Goal: Entertainment & Leisure: Browse casually

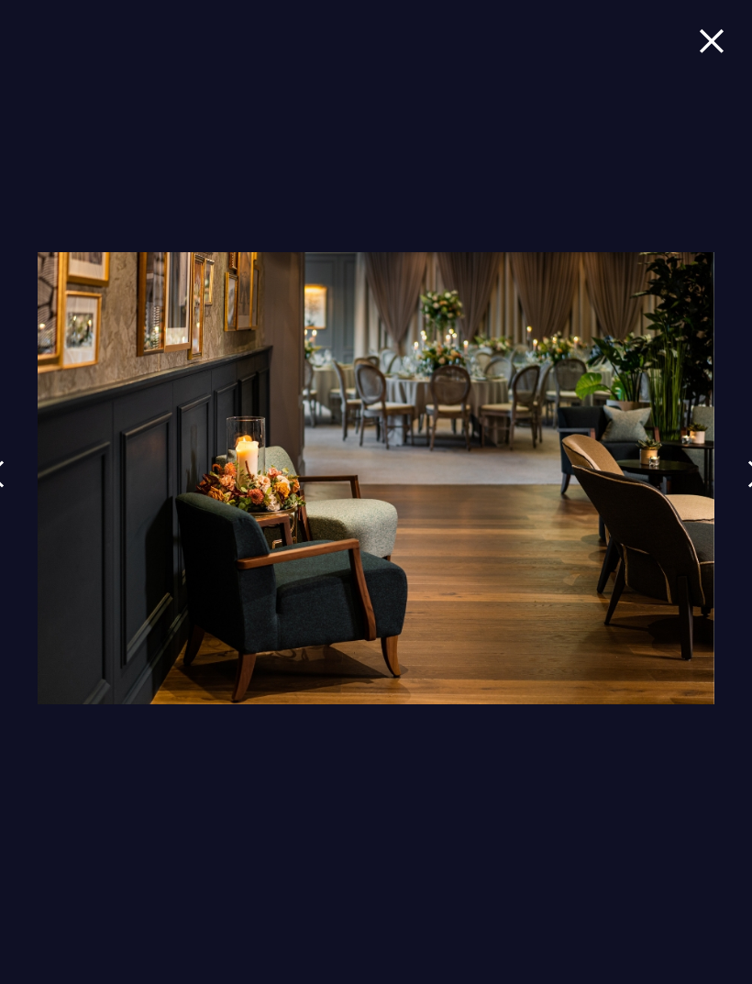
click at [715, 39] on img at bounding box center [712, 40] width 26 height 25
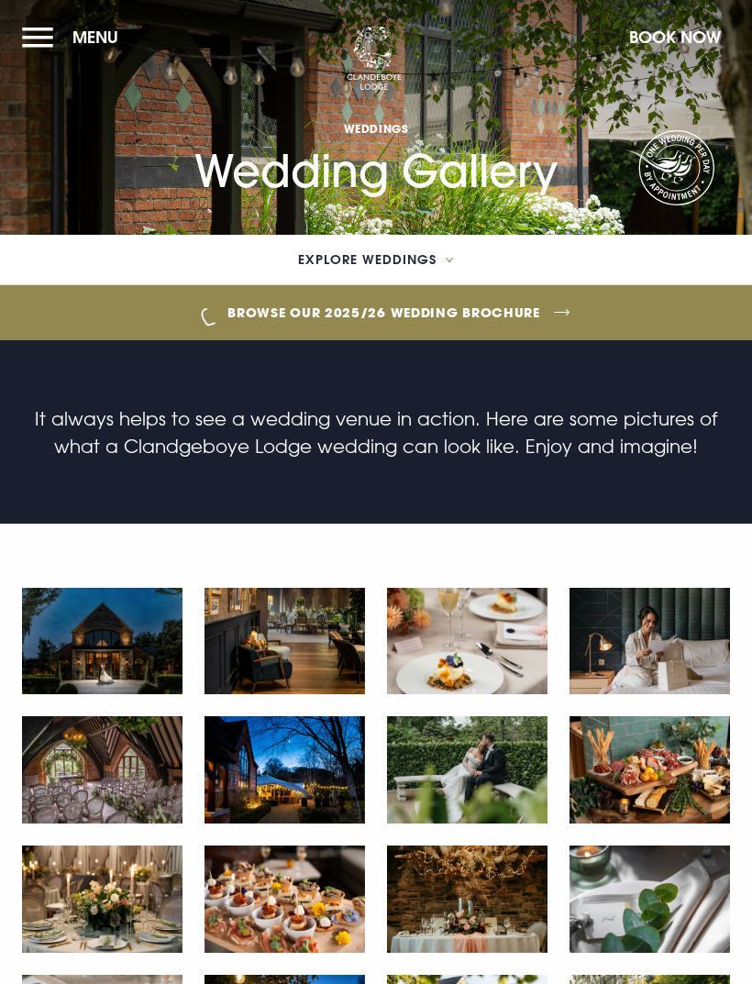
click at [476, 648] on img at bounding box center [467, 641] width 161 height 107
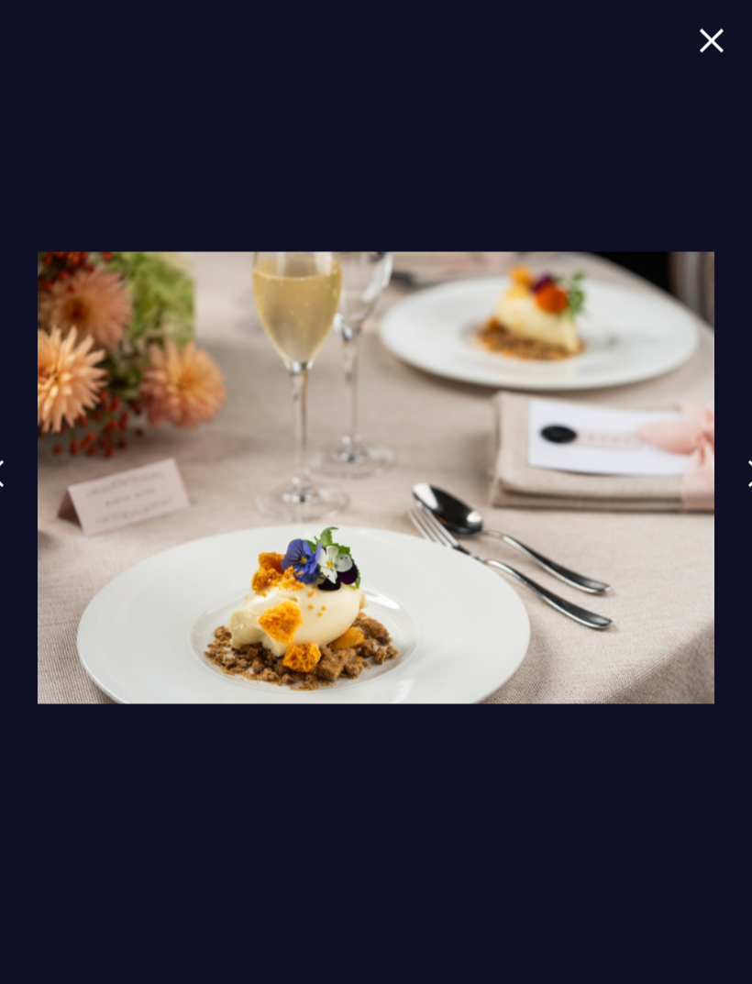
scroll to position [532, 0]
click at [702, 50] on img at bounding box center [712, 40] width 26 height 25
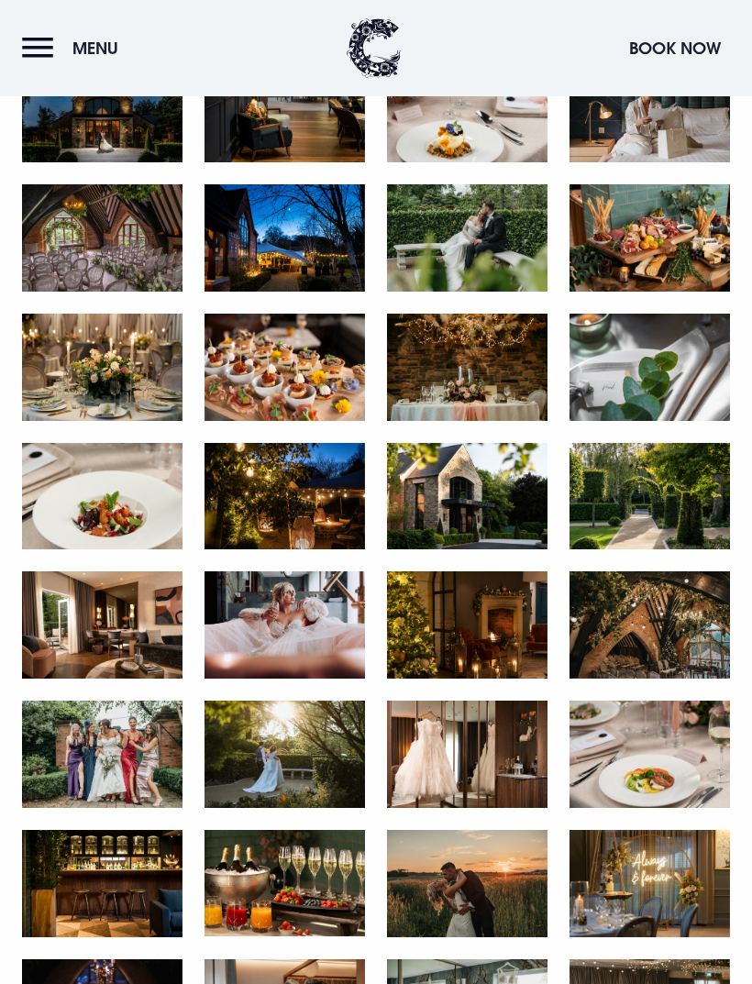
click at [141, 378] on img at bounding box center [102, 367] width 161 height 107
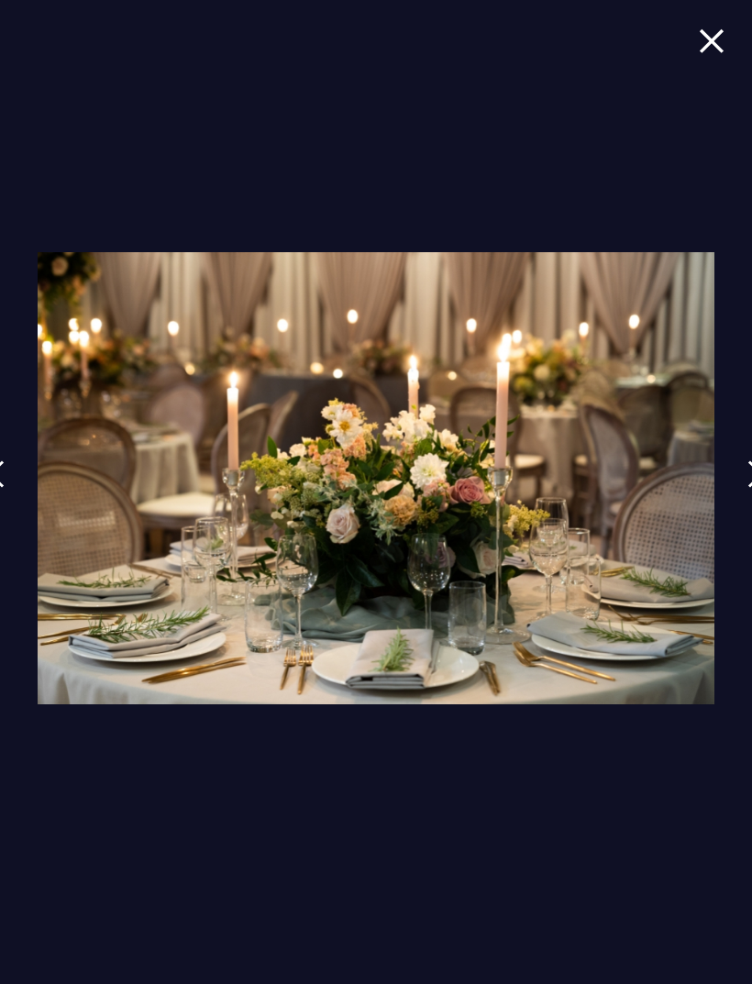
click at [710, 51] on img at bounding box center [712, 40] width 26 height 25
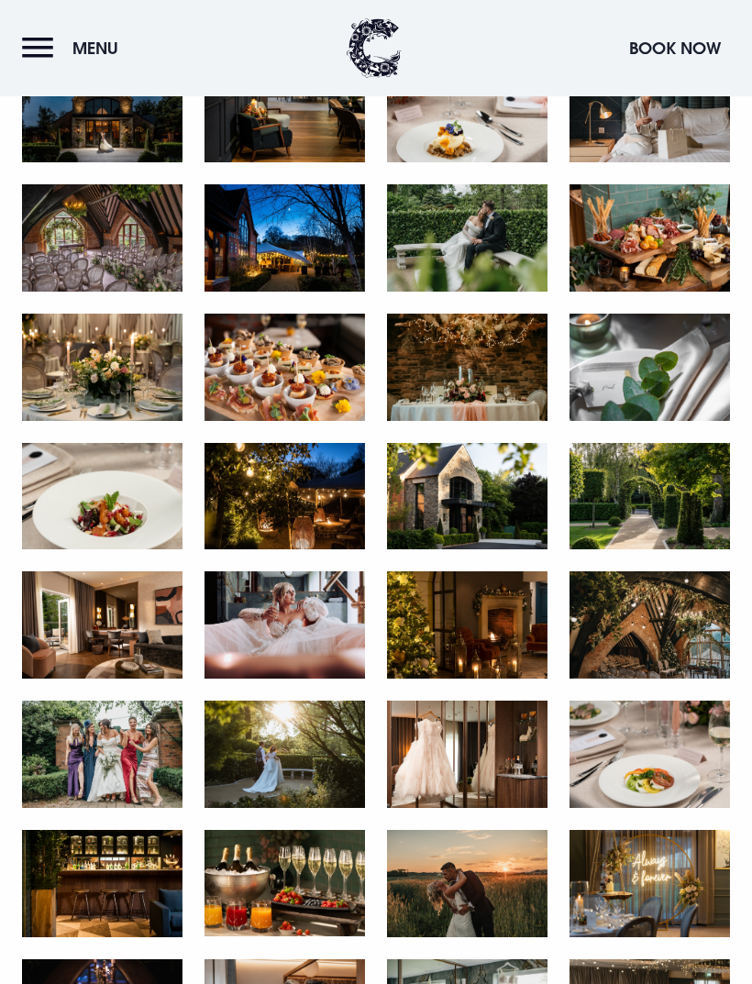
click at [495, 382] on img at bounding box center [467, 367] width 161 height 107
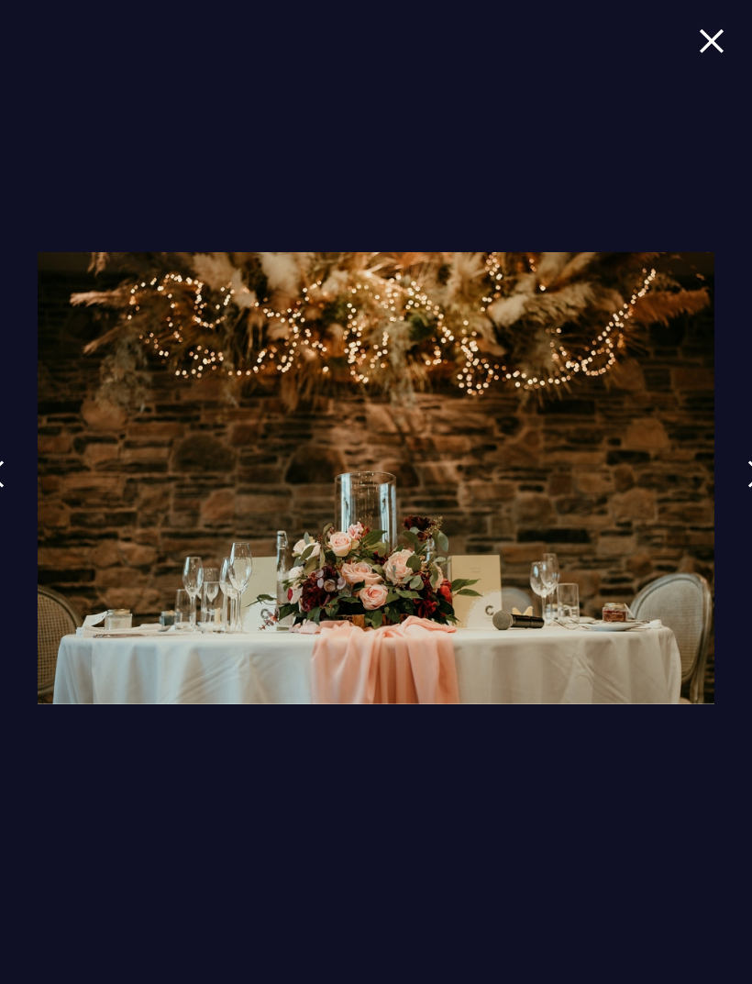
click at [717, 51] on img at bounding box center [712, 40] width 26 height 25
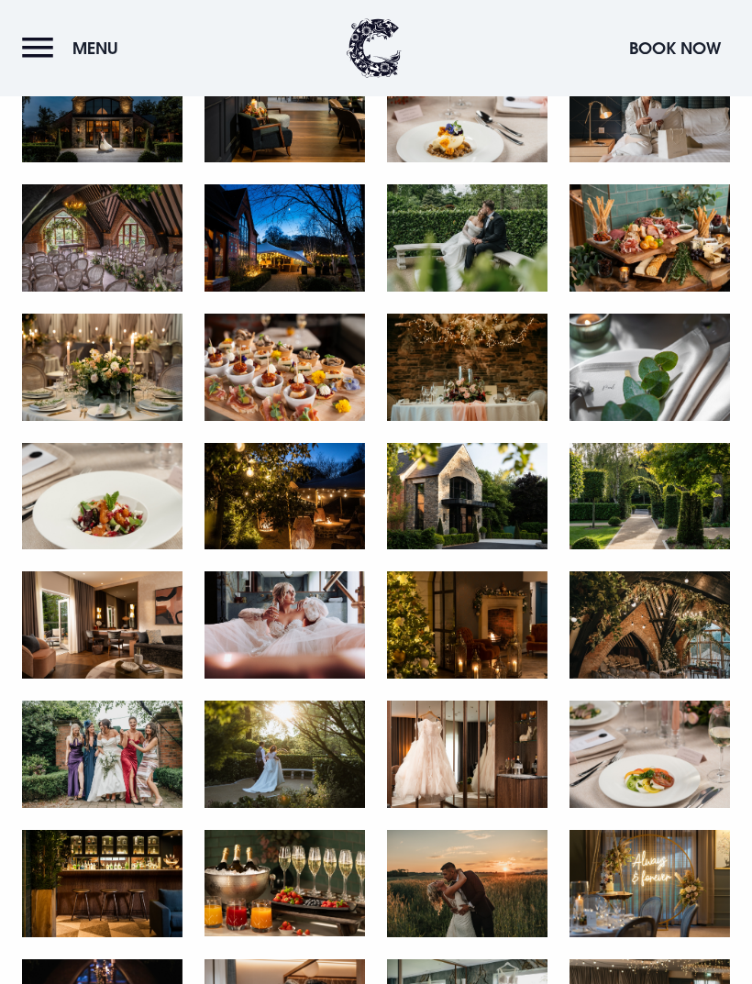
click at [145, 395] on img at bounding box center [102, 367] width 161 height 107
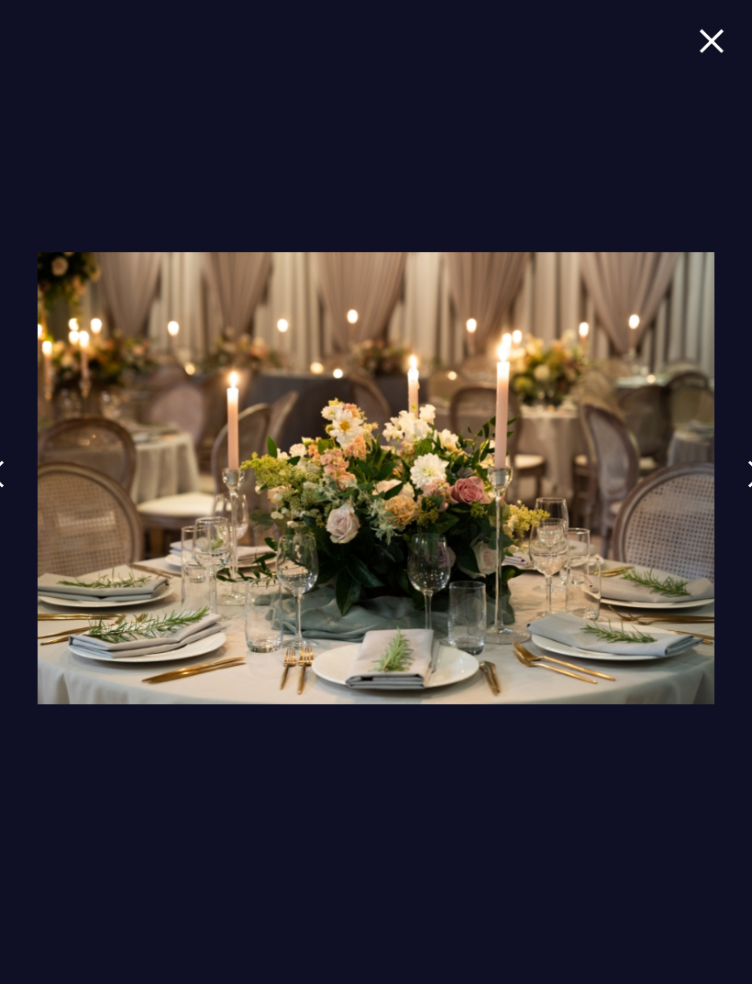
click at [701, 50] on img at bounding box center [712, 40] width 26 height 25
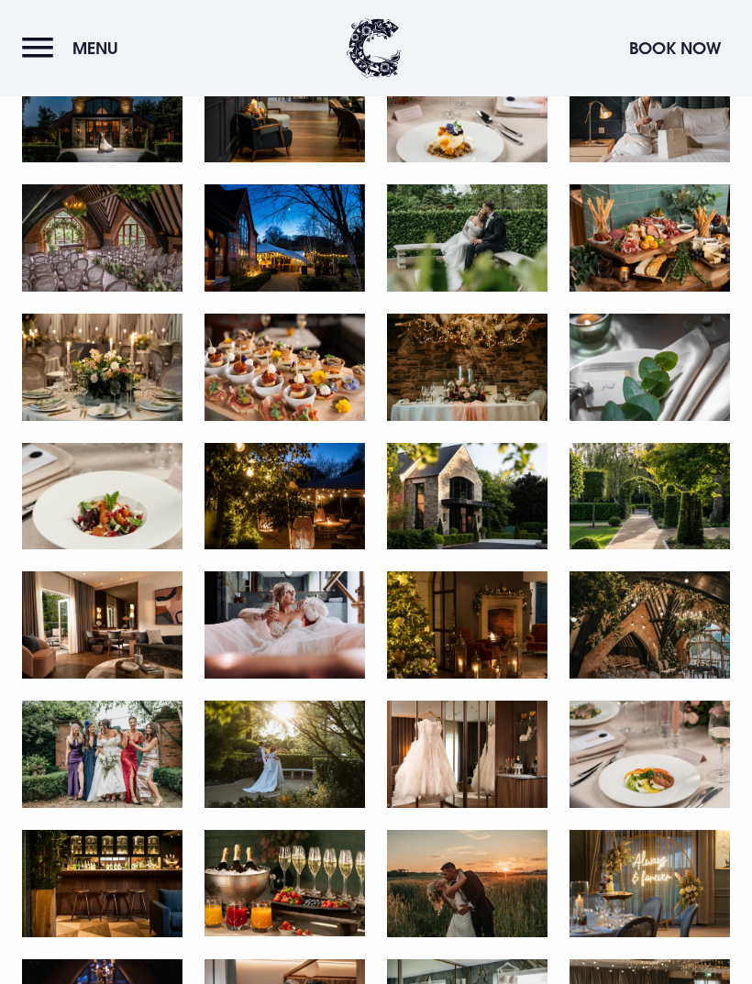
click at [305, 379] on img at bounding box center [285, 367] width 161 height 107
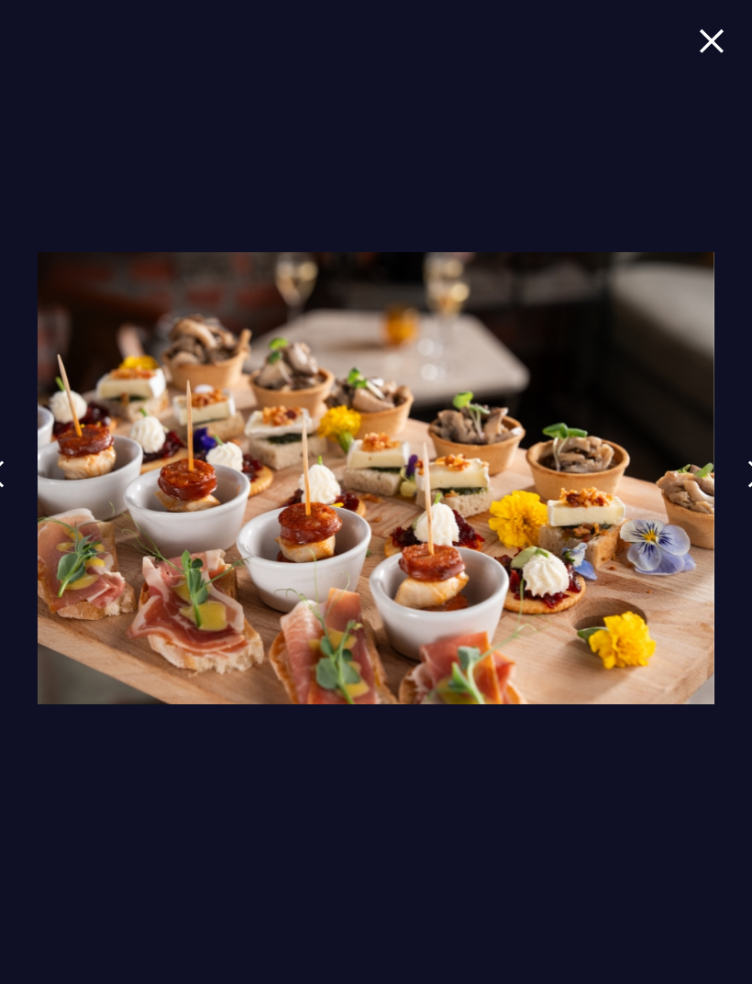
click at [704, 65] on span at bounding box center [712, 54] width 26 height 53
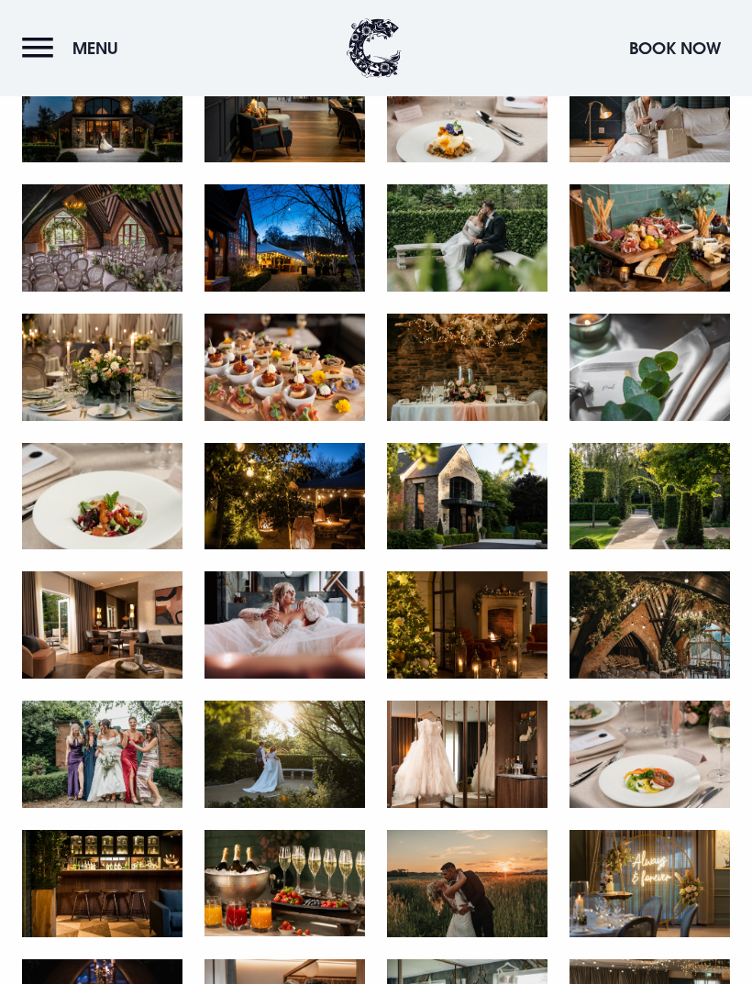
click at [509, 475] on img at bounding box center [467, 496] width 161 height 107
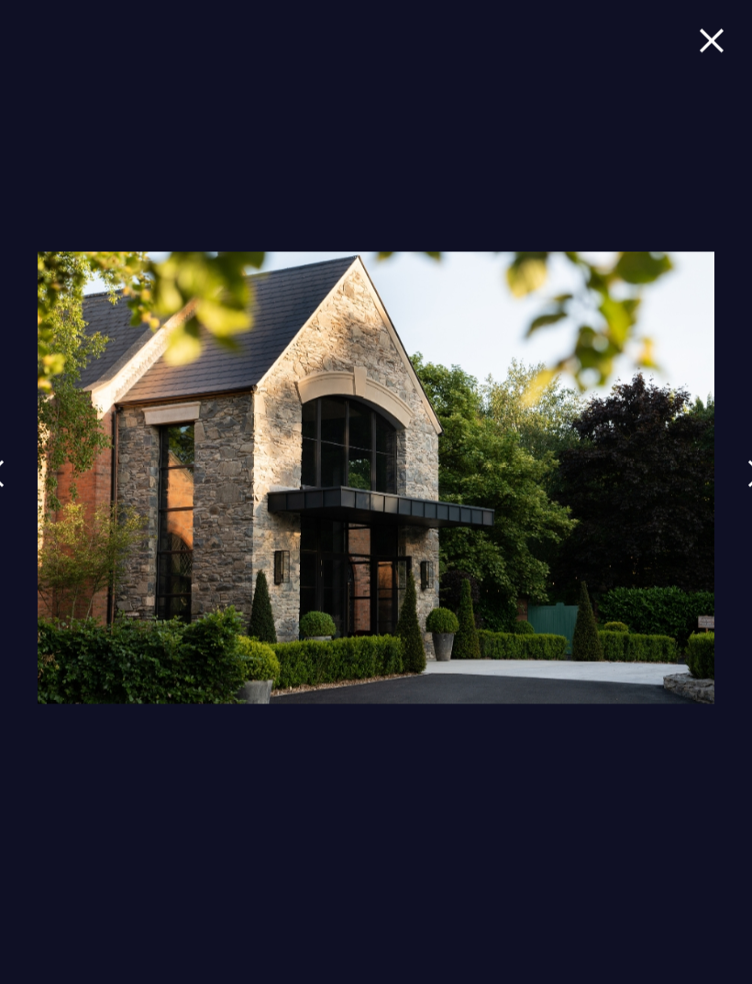
scroll to position [1093, 0]
click at [712, 50] on img at bounding box center [712, 40] width 26 height 25
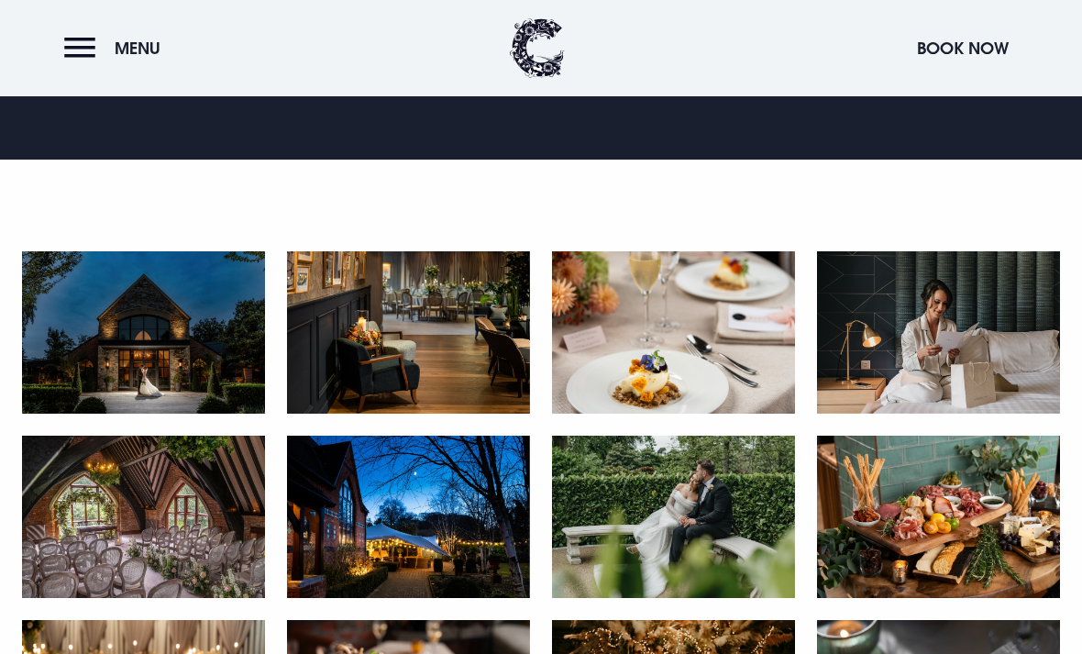
scroll to position [756, 0]
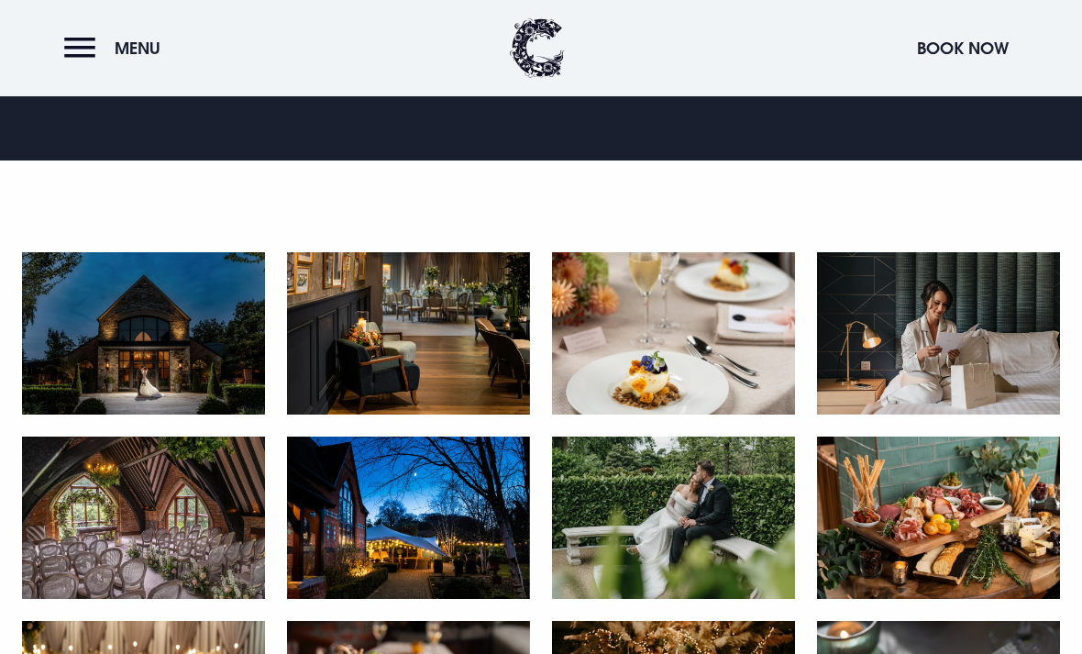
click at [467, 547] on img at bounding box center [408, 518] width 243 height 162
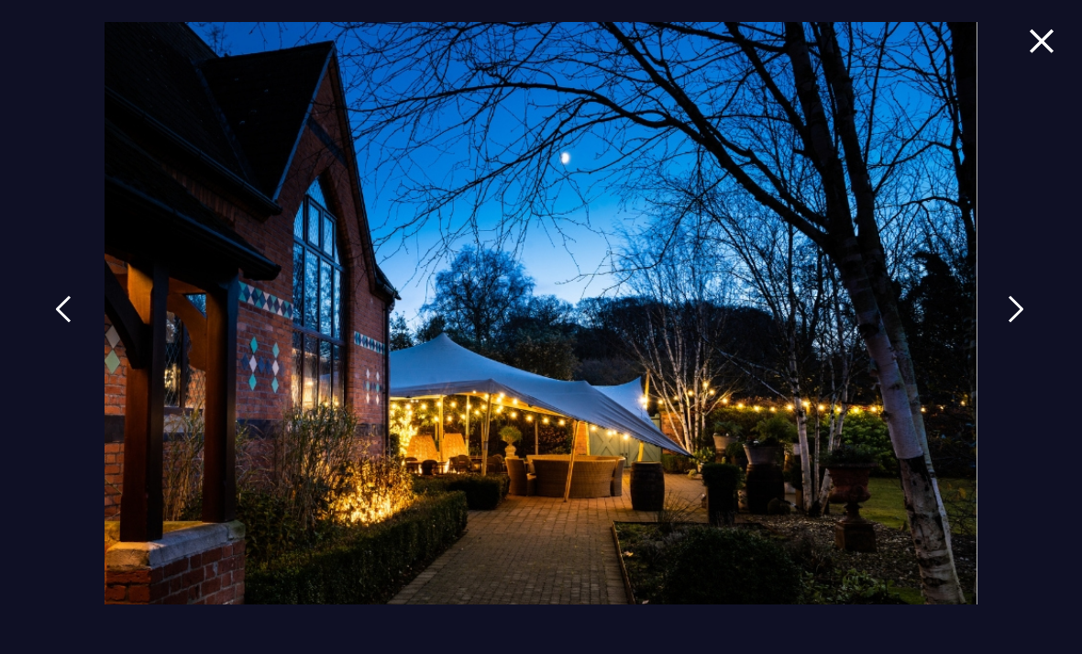
click at [751, 52] on img at bounding box center [1042, 40] width 26 height 25
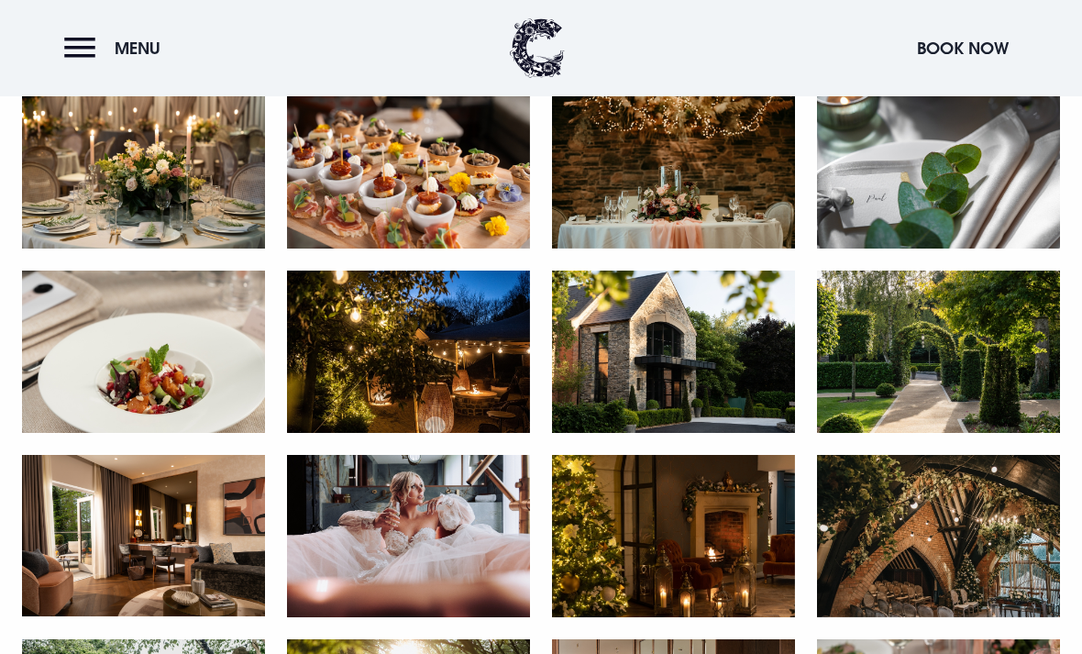
scroll to position [1314, 0]
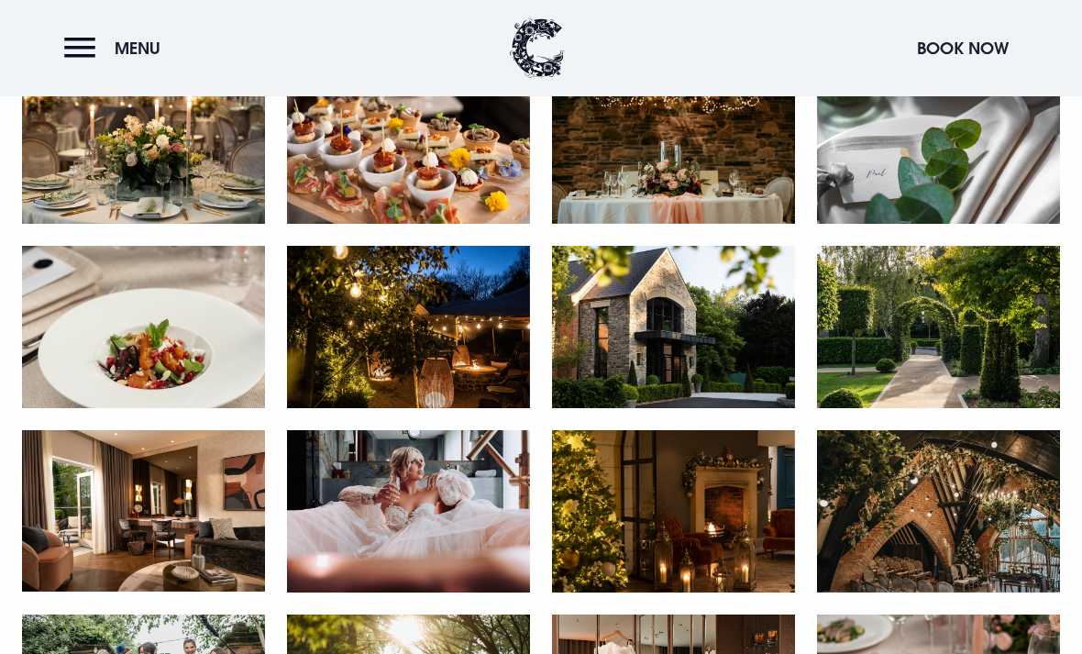
click at [471, 367] on img at bounding box center [408, 327] width 243 height 162
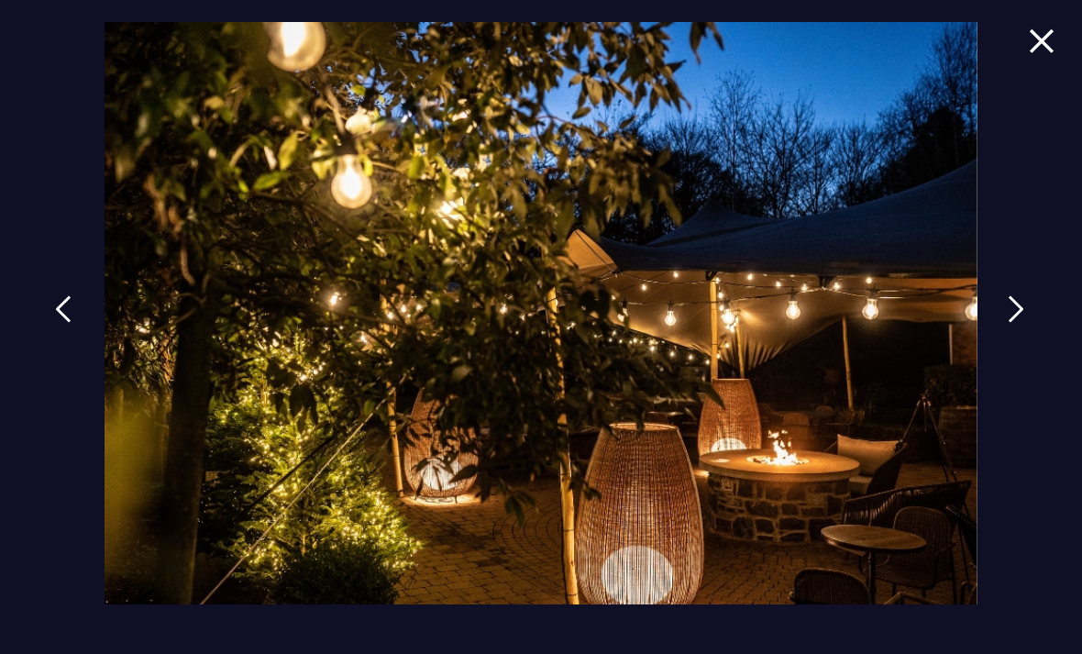
click at [751, 48] on img at bounding box center [1042, 40] width 26 height 25
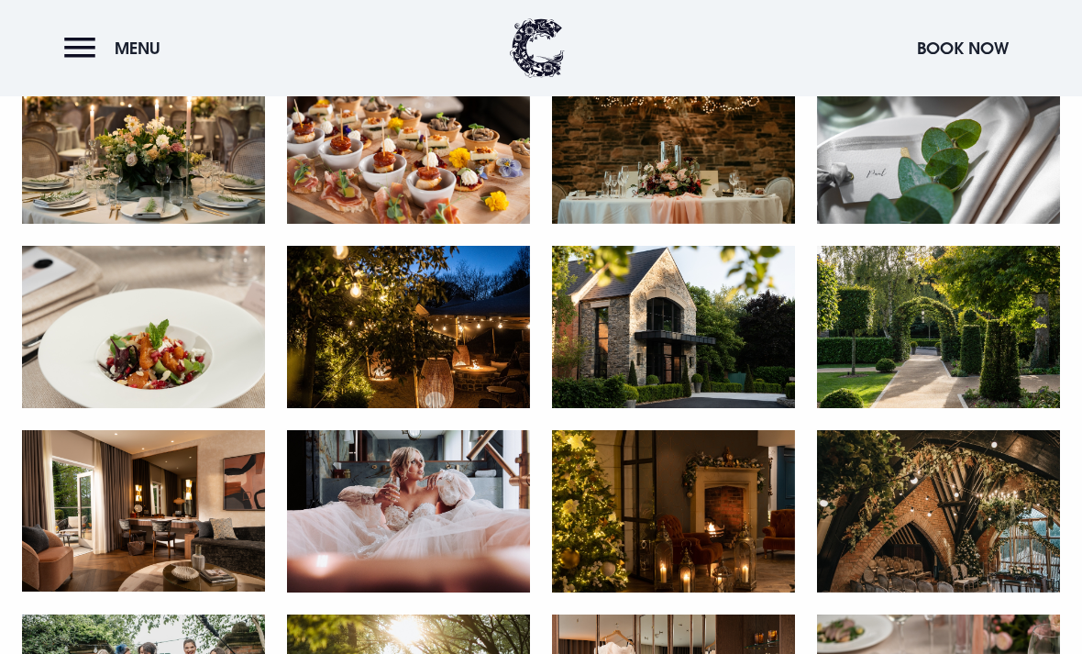
scroll to position [1305, 0]
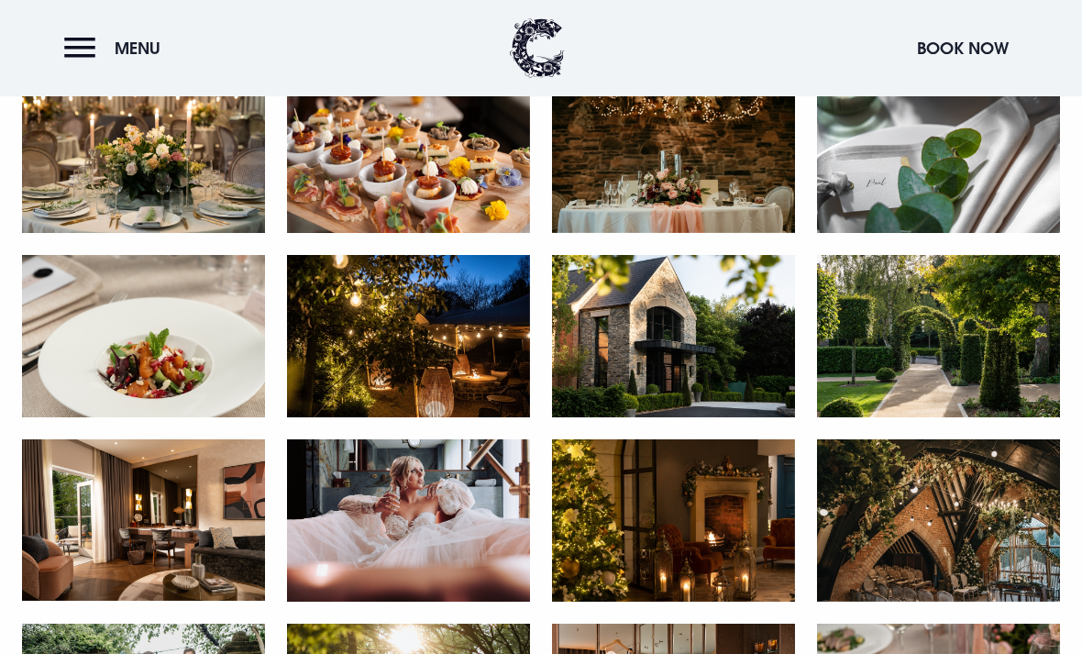
click at [121, 533] on img at bounding box center [143, 519] width 243 height 161
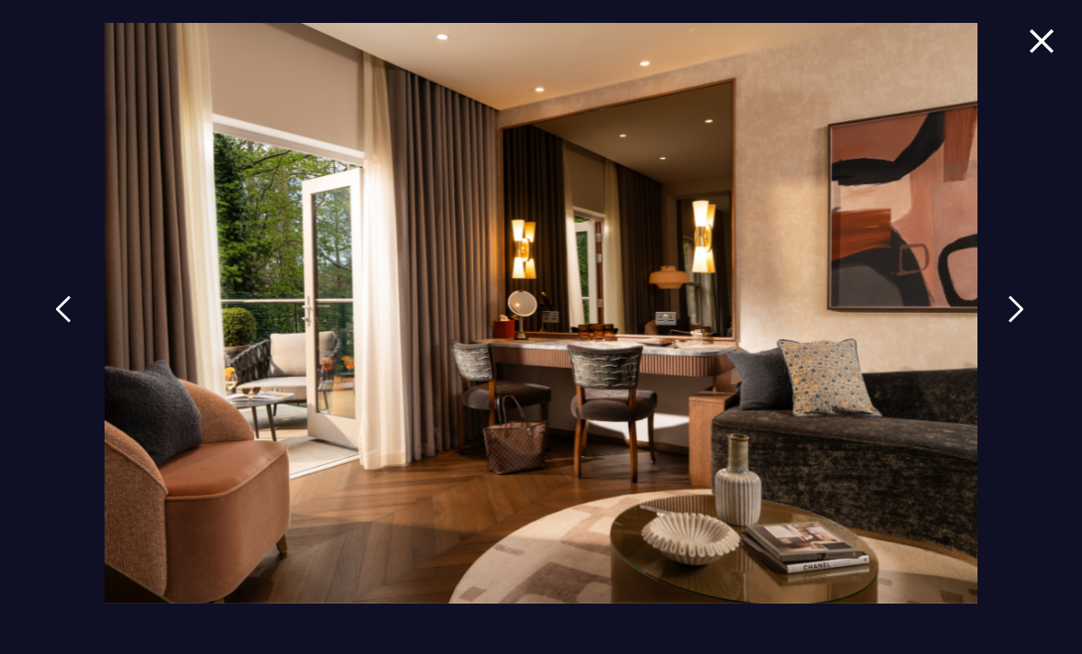
click at [751, 346] on link at bounding box center [1016, 323] width 46 height 84
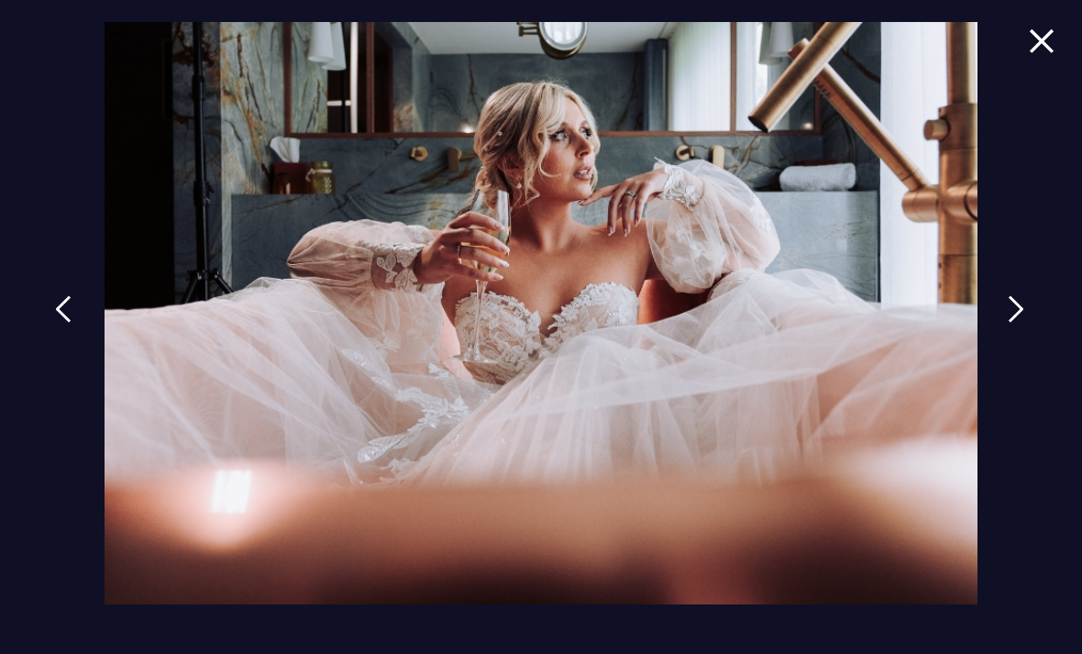
click at [751, 323] on img at bounding box center [1016, 309] width 17 height 28
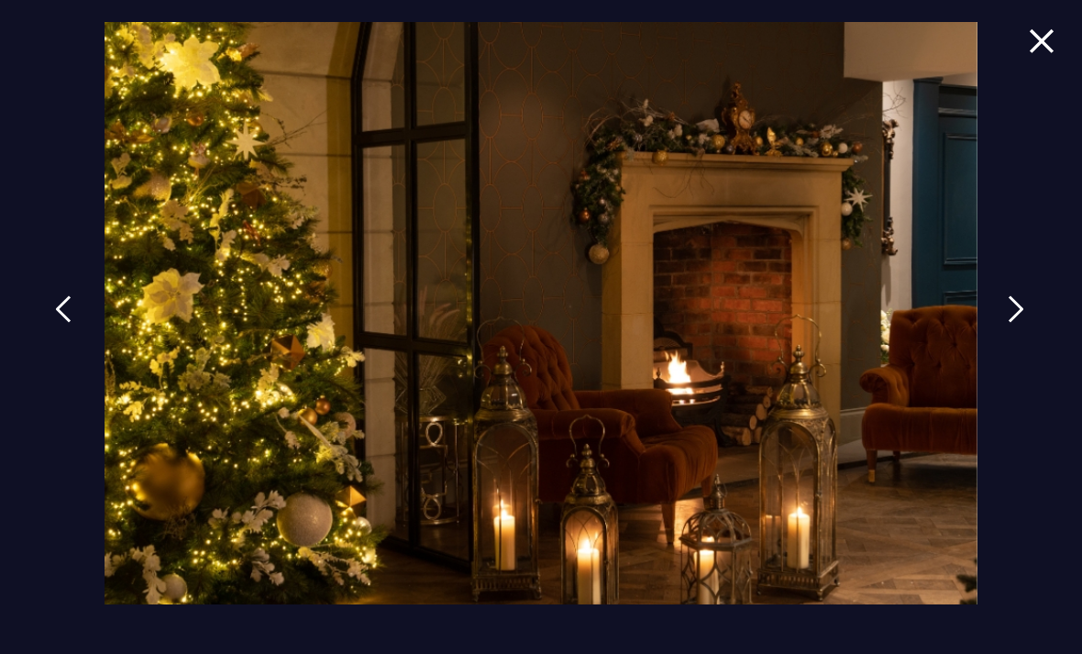
click at [751, 323] on img at bounding box center [1016, 309] width 17 height 28
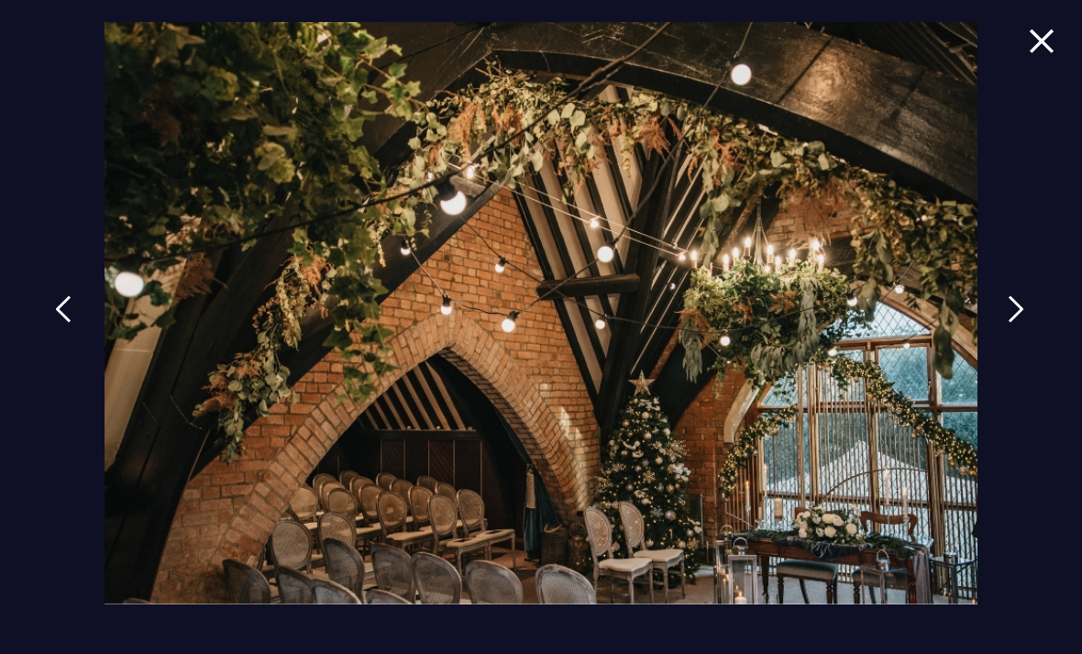
click at [751, 29] on img at bounding box center [1042, 40] width 26 height 25
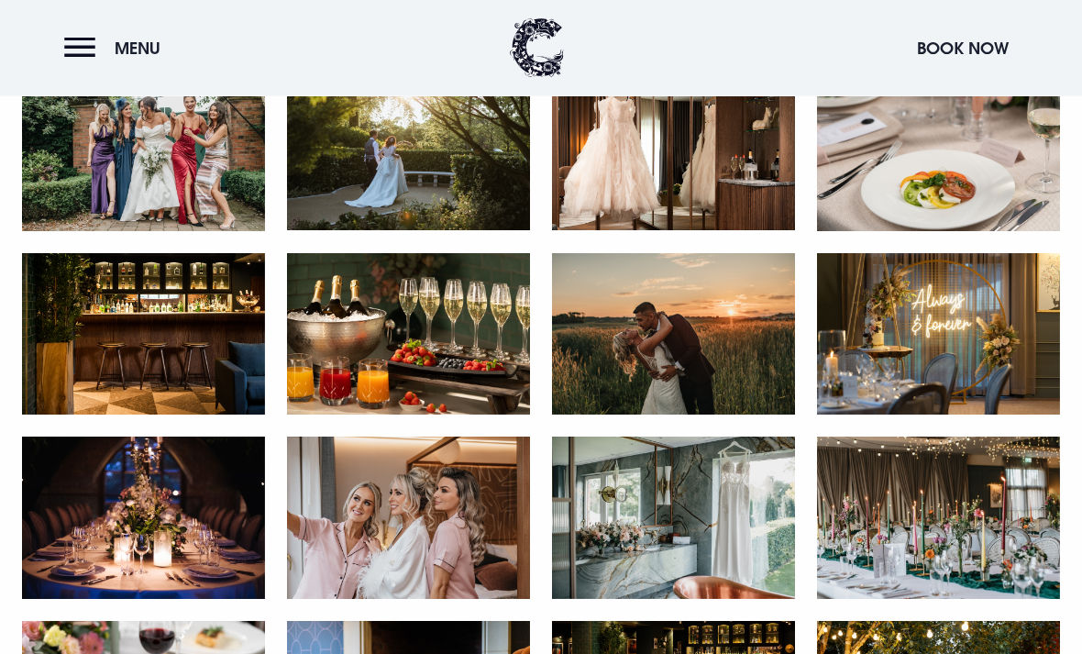
scroll to position [1862, 0]
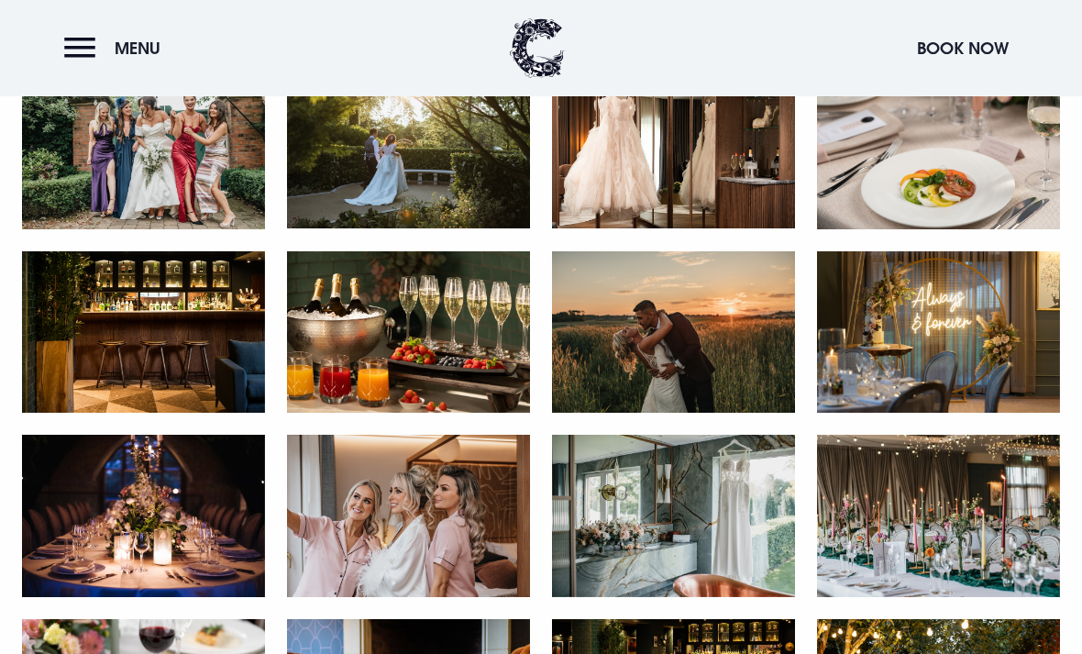
click at [215, 359] on img at bounding box center [143, 332] width 243 height 162
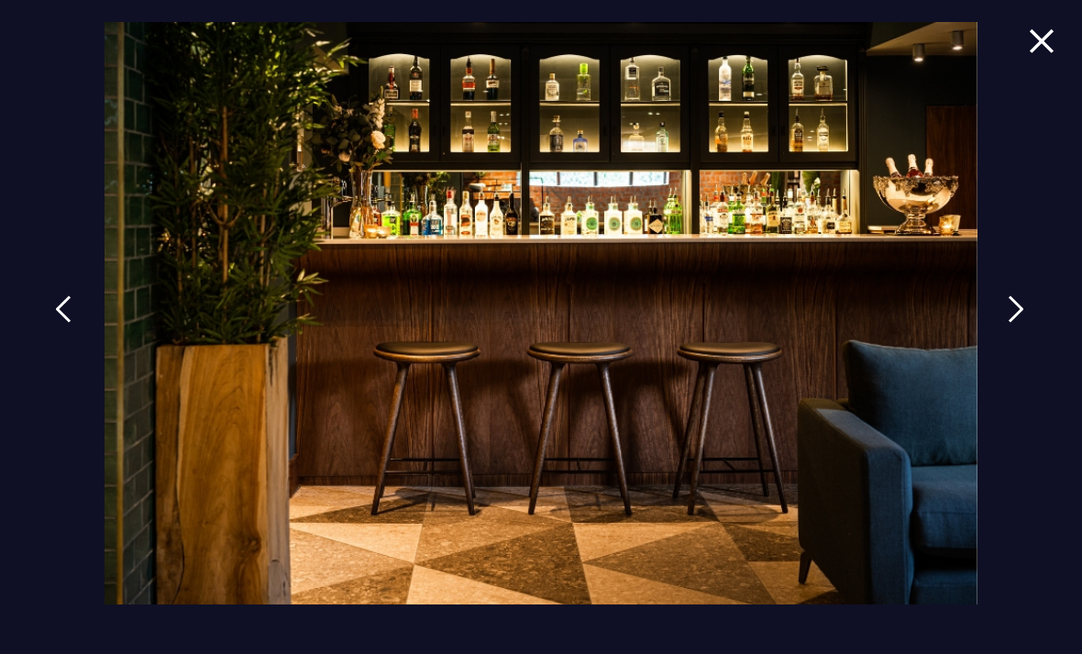
click at [751, 344] on link at bounding box center [1016, 323] width 46 height 84
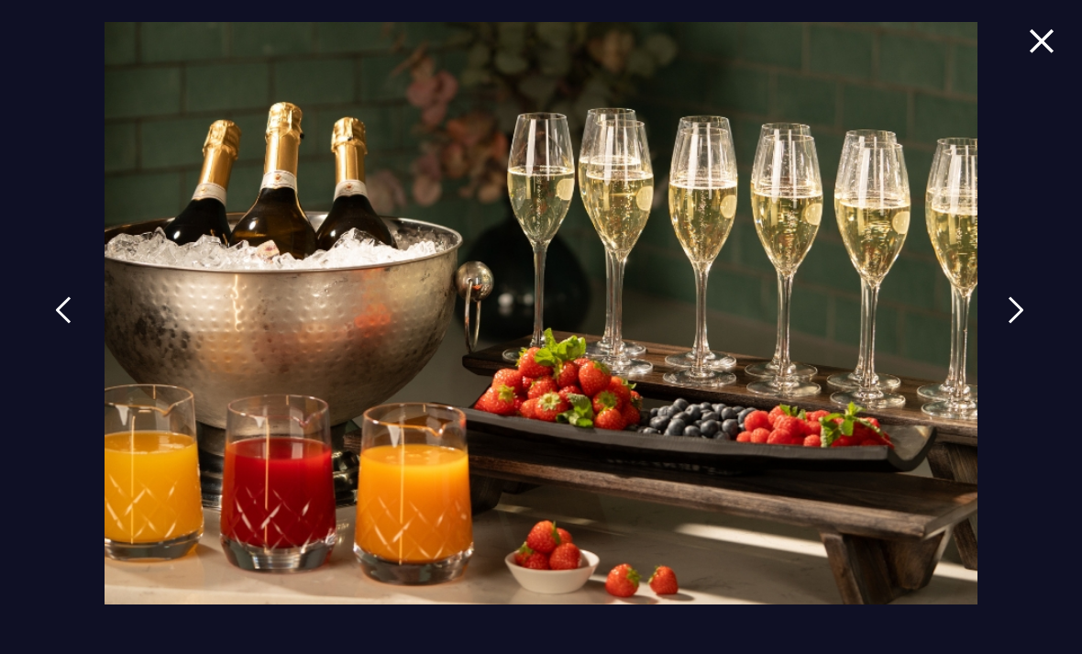
click at [751, 324] on img at bounding box center [1016, 310] width 17 height 28
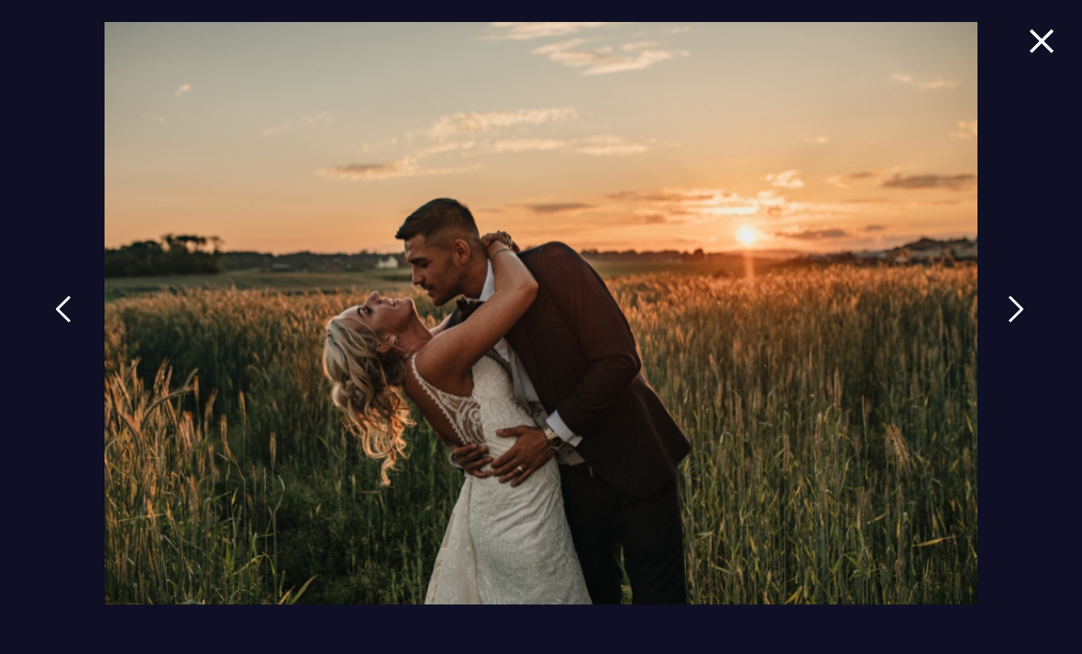
click at [751, 362] on link at bounding box center [1016, 323] width 46 height 84
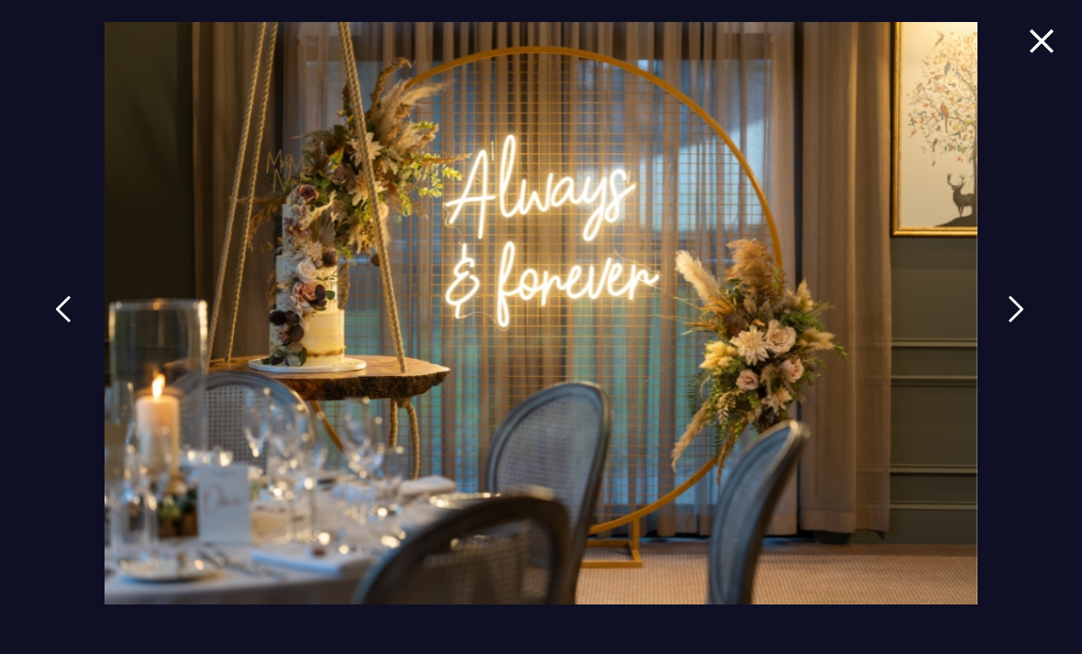
click at [751, 365] on link at bounding box center [1016, 323] width 46 height 84
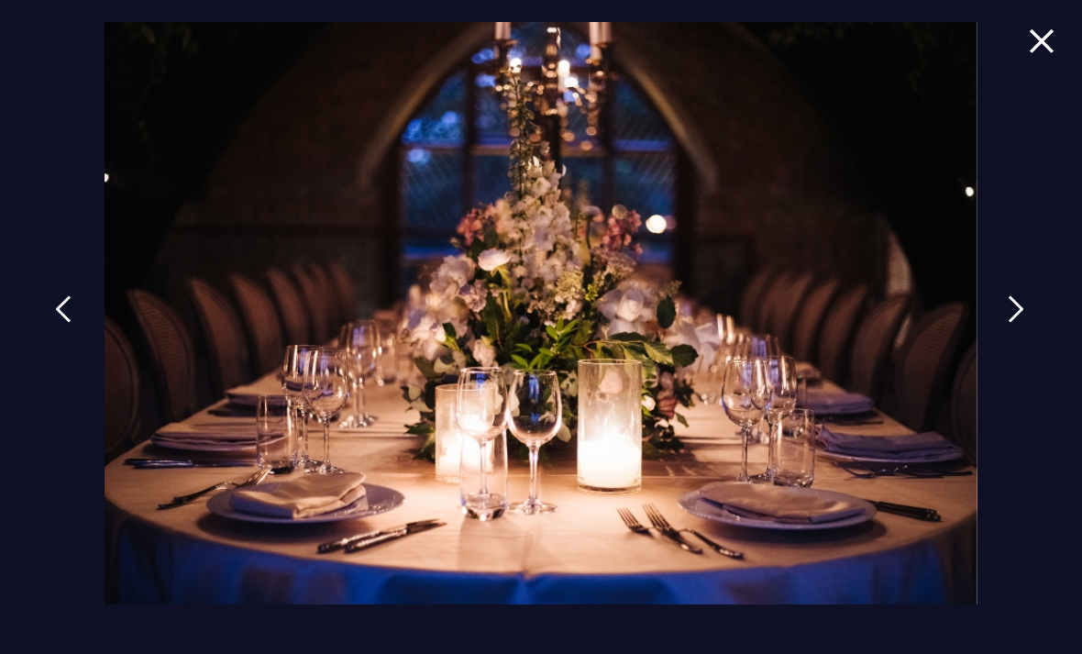
click at [751, 50] on img at bounding box center [1042, 40] width 26 height 25
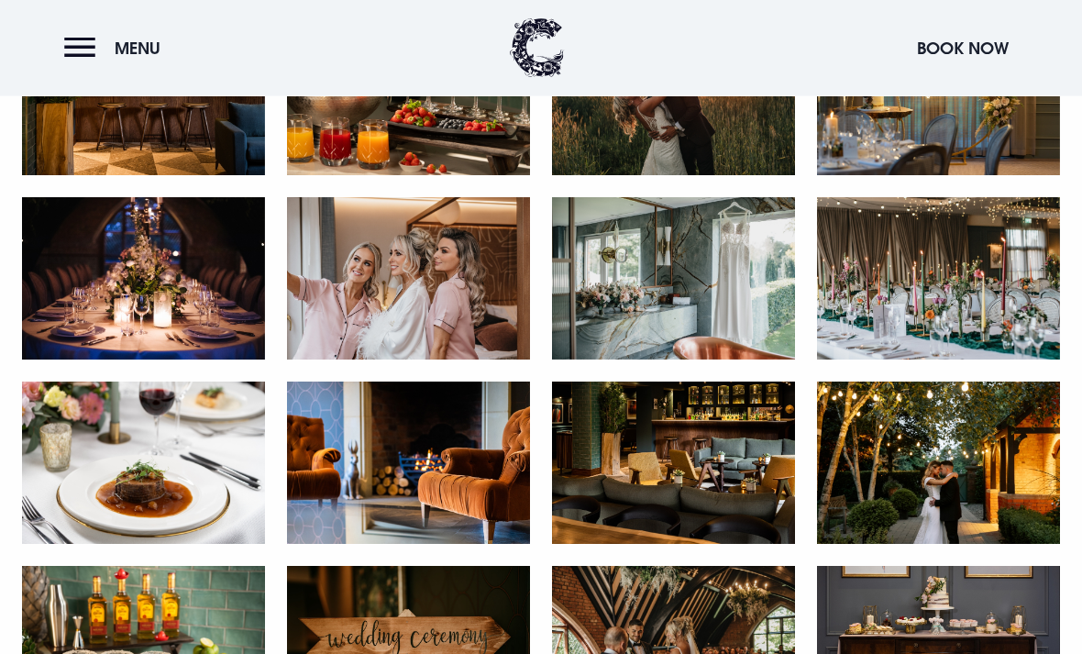
click at [751, 289] on img at bounding box center [938, 279] width 243 height 162
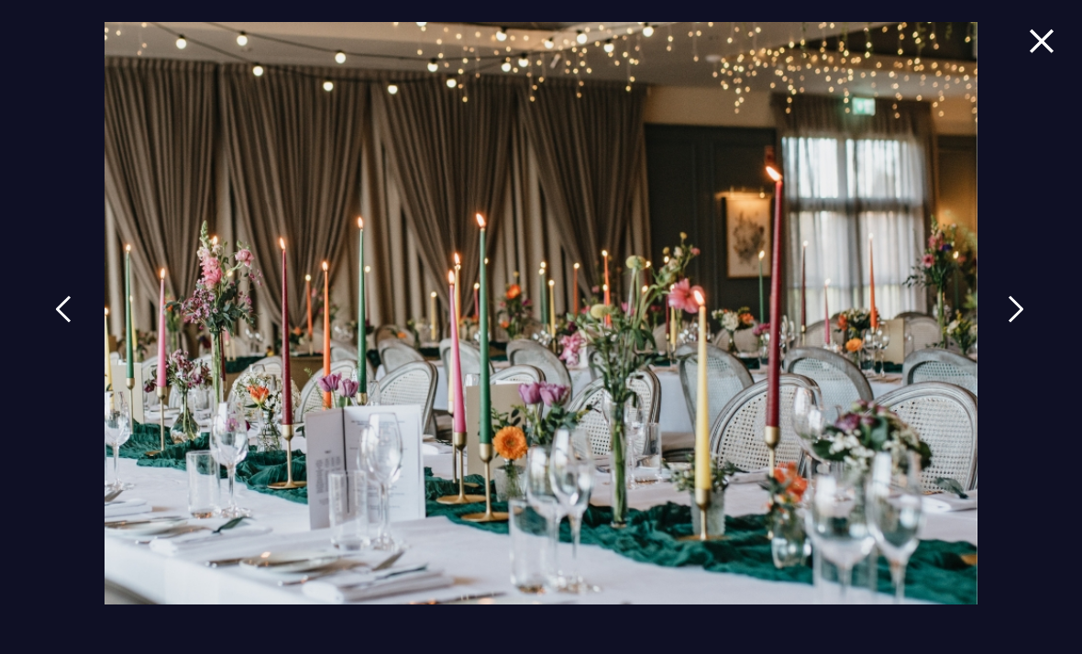
click at [751, 67] on span at bounding box center [1042, 54] width 26 height 53
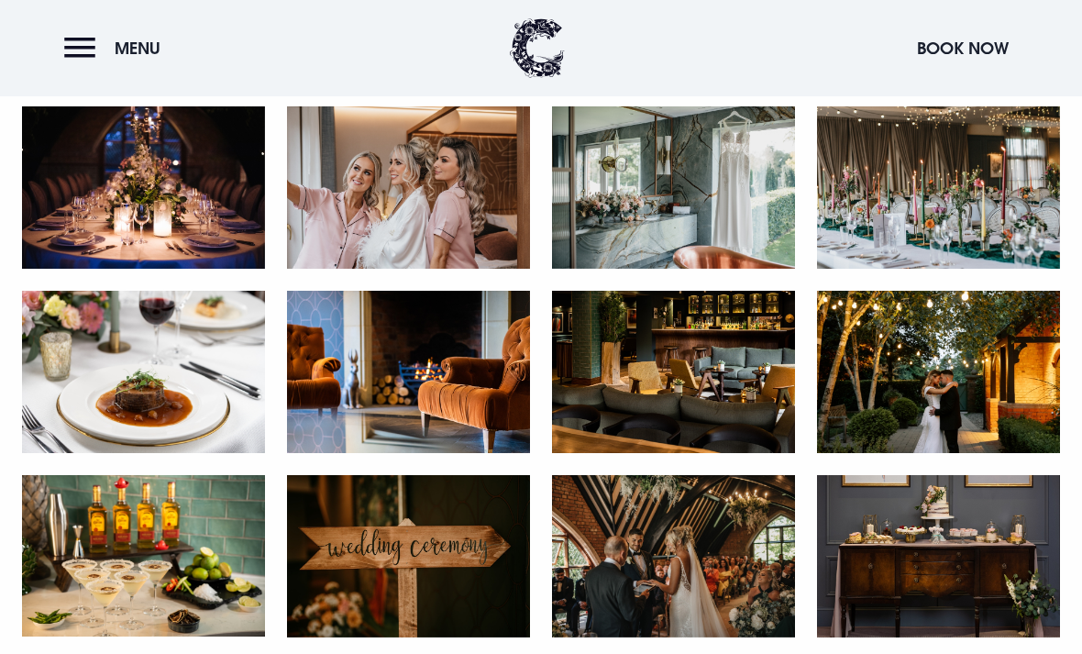
scroll to position [2218, 0]
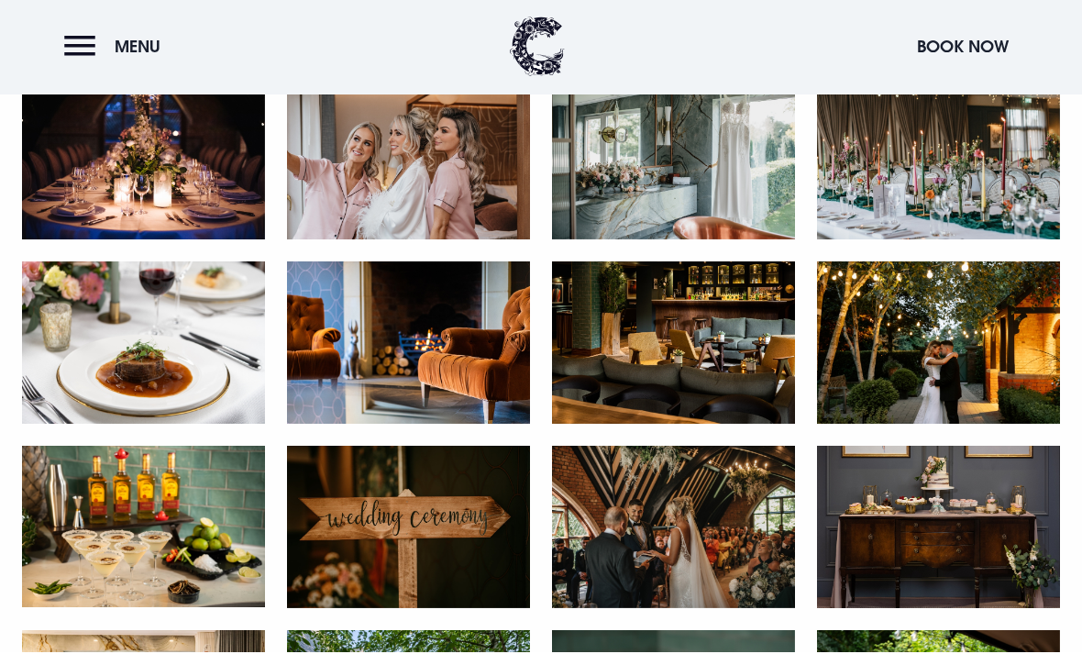
click at [751, 365] on img at bounding box center [673, 344] width 243 height 162
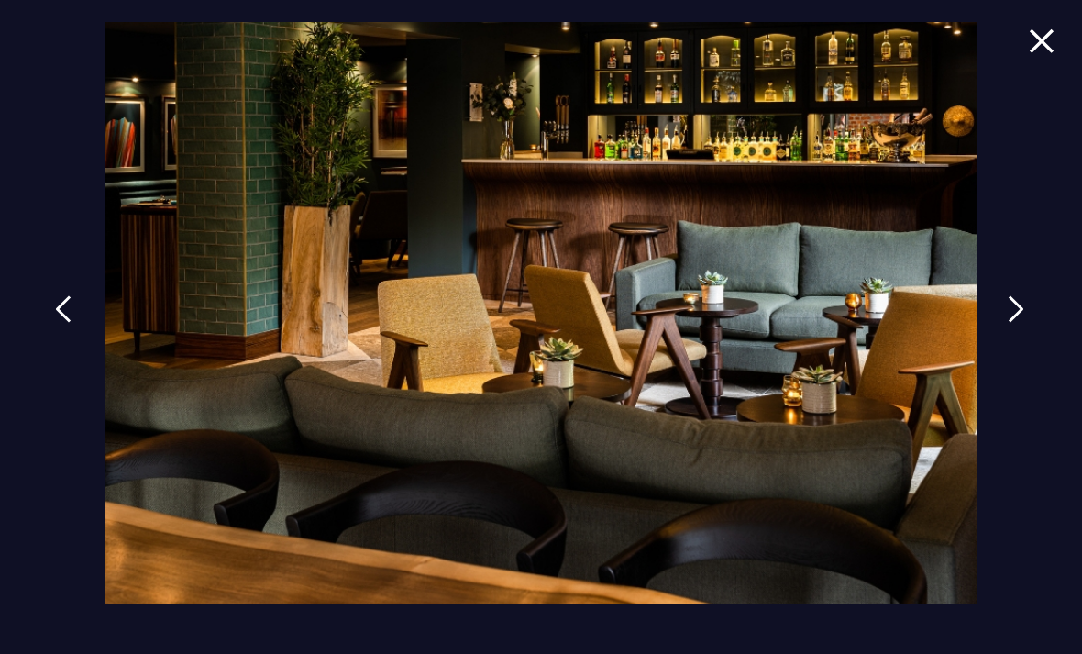
click at [751, 323] on img at bounding box center [1016, 309] width 17 height 28
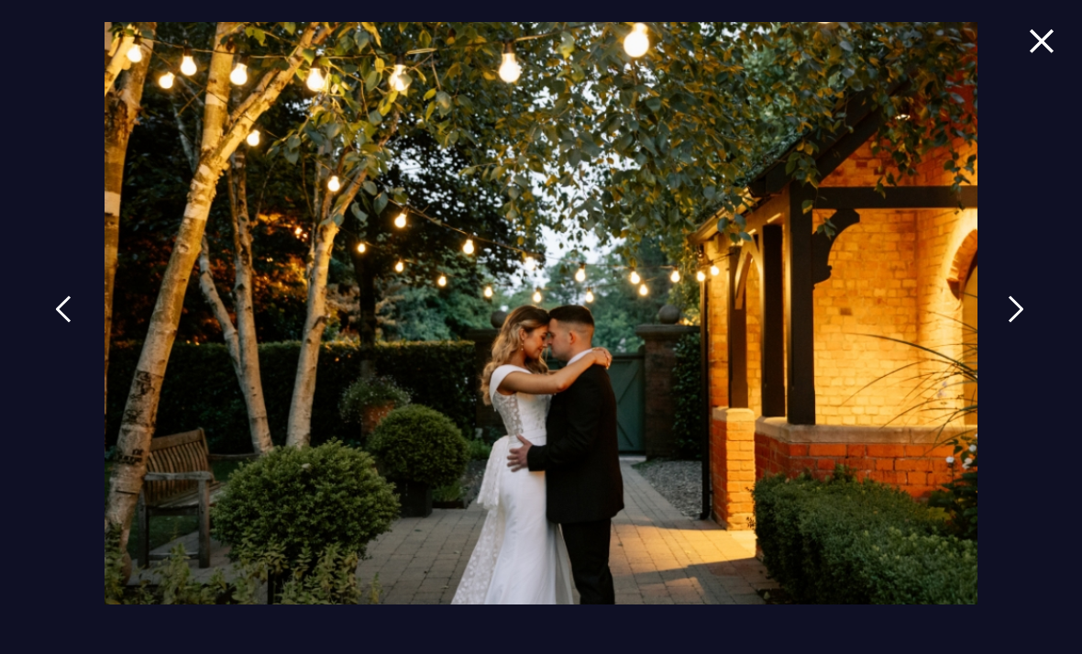
click at [751, 323] on img at bounding box center [1016, 309] width 17 height 28
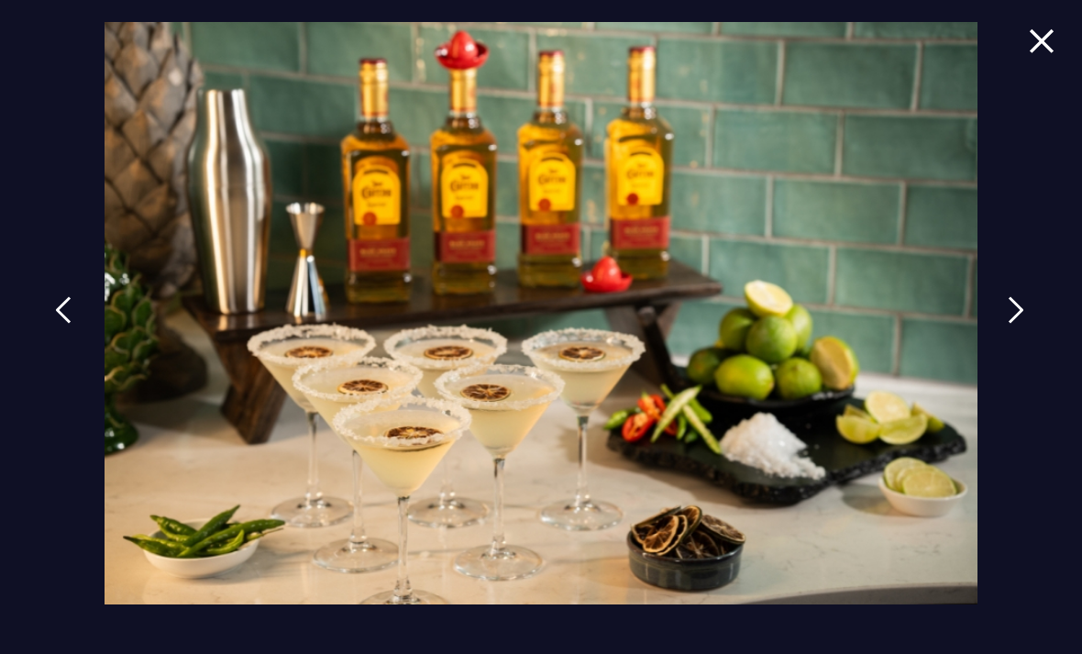
click at [751, 50] on img at bounding box center [1042, 40] width 26 height 25
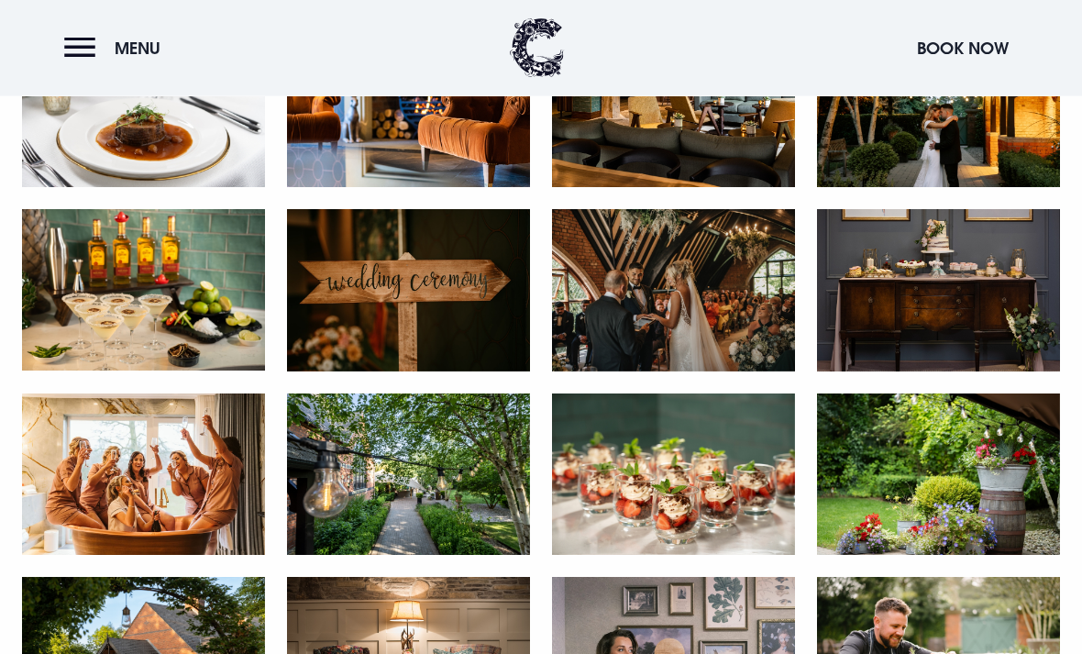
click at [751, 316] on img at bounding box center [938, 291] width 243 height 162
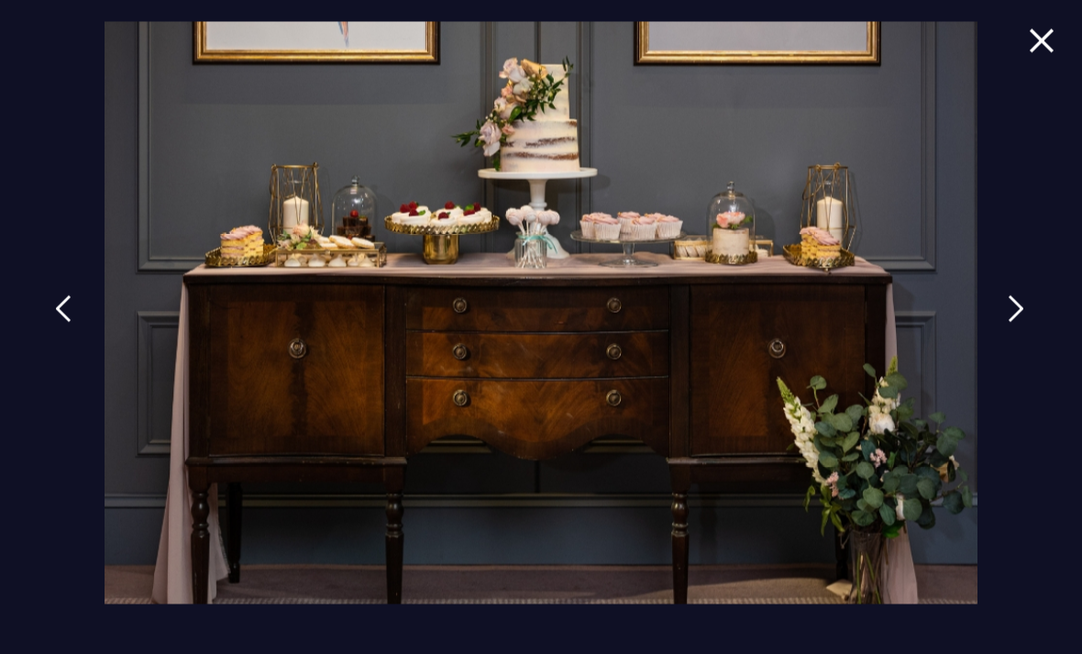
scroll to position [2456, 0]
click at [751, 45] on img at bounding box center [1042, 40] width 26 height 25
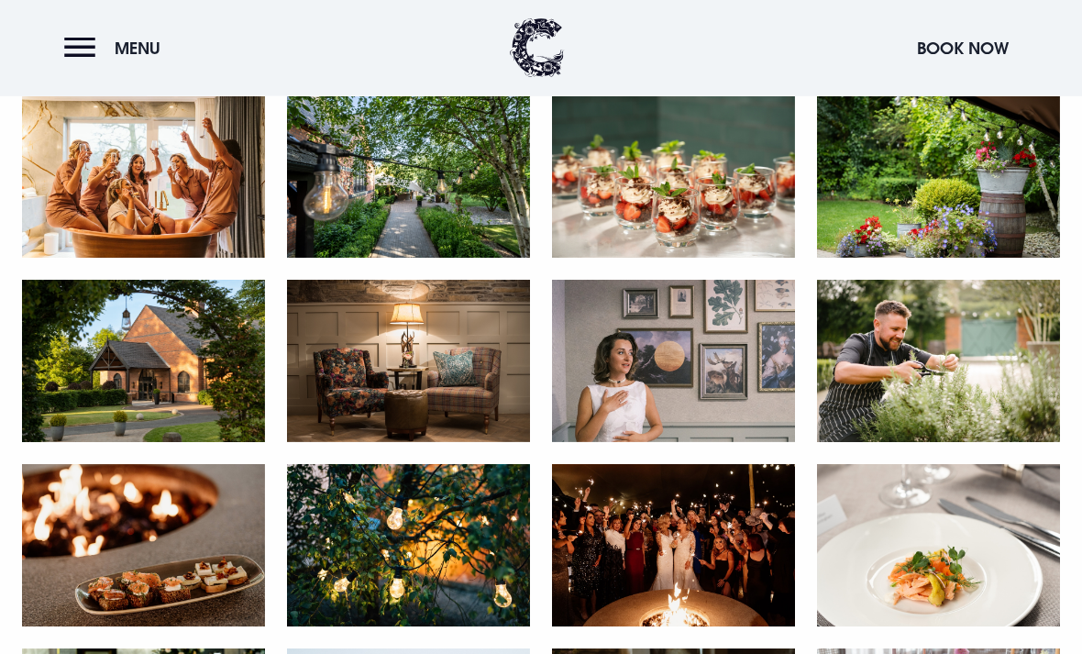
scroll to position [2754, 0]
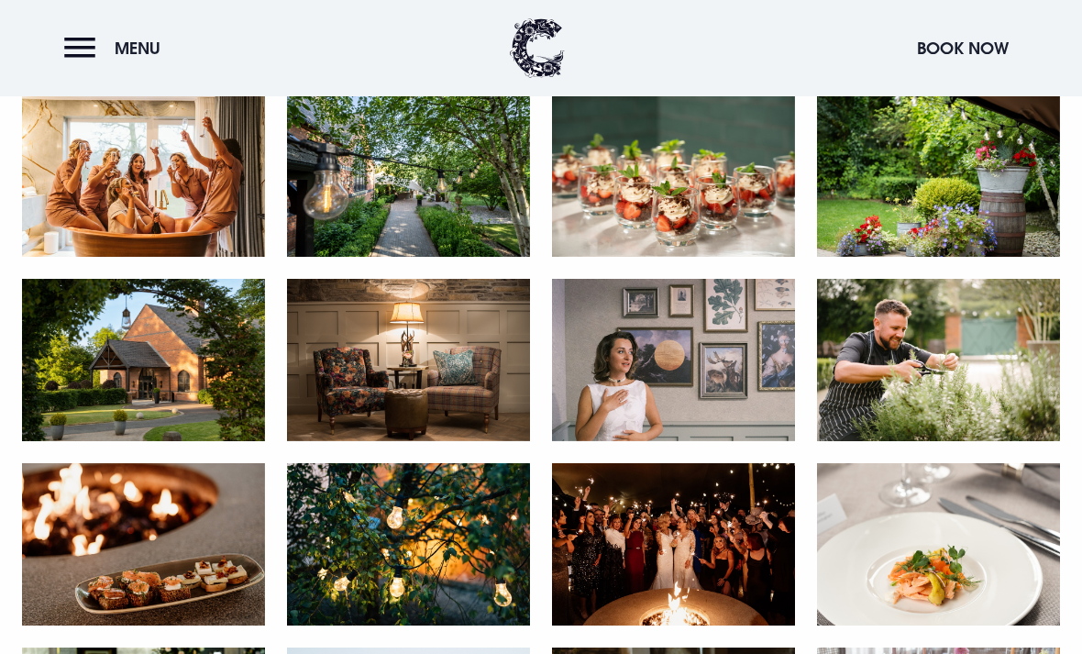
click at [464, 390] on img at bounding box center [408, 360] width 243 height 162
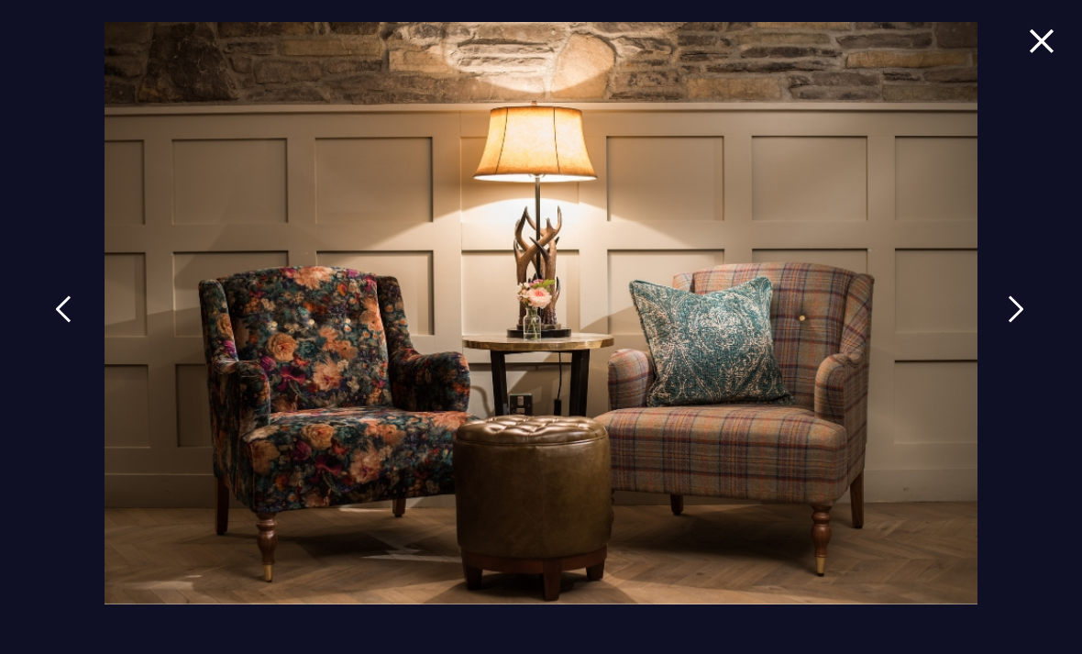
click at [751, 50] on img at bounding box center [1042, 40] width 26 height 25
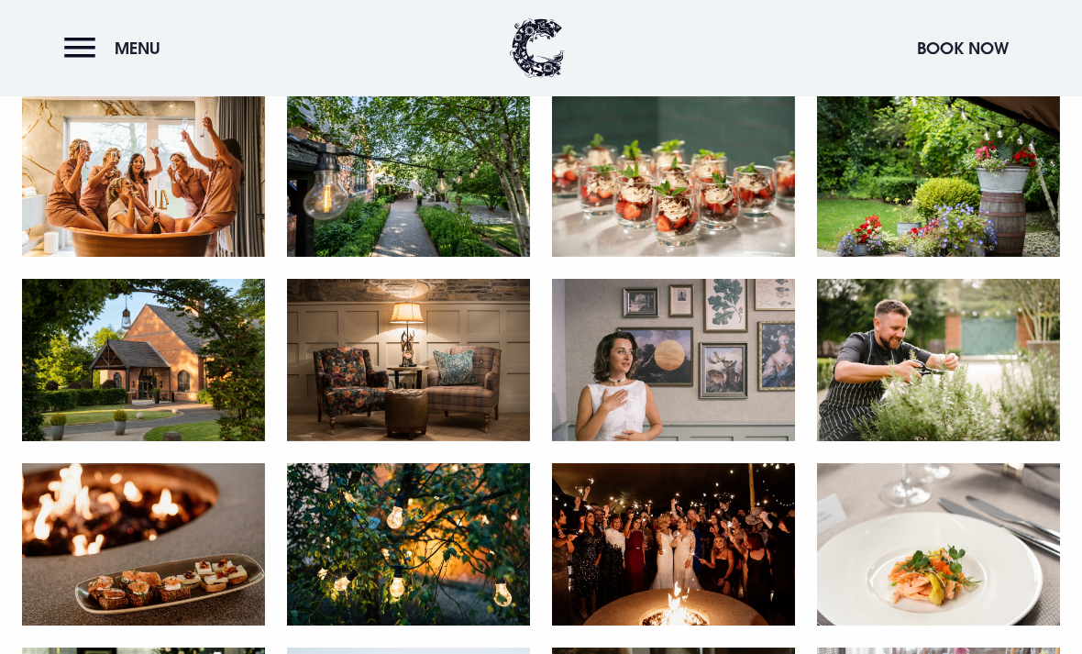
click at [745, 398] on img at bounding box center [673, 360] width 243 height 162
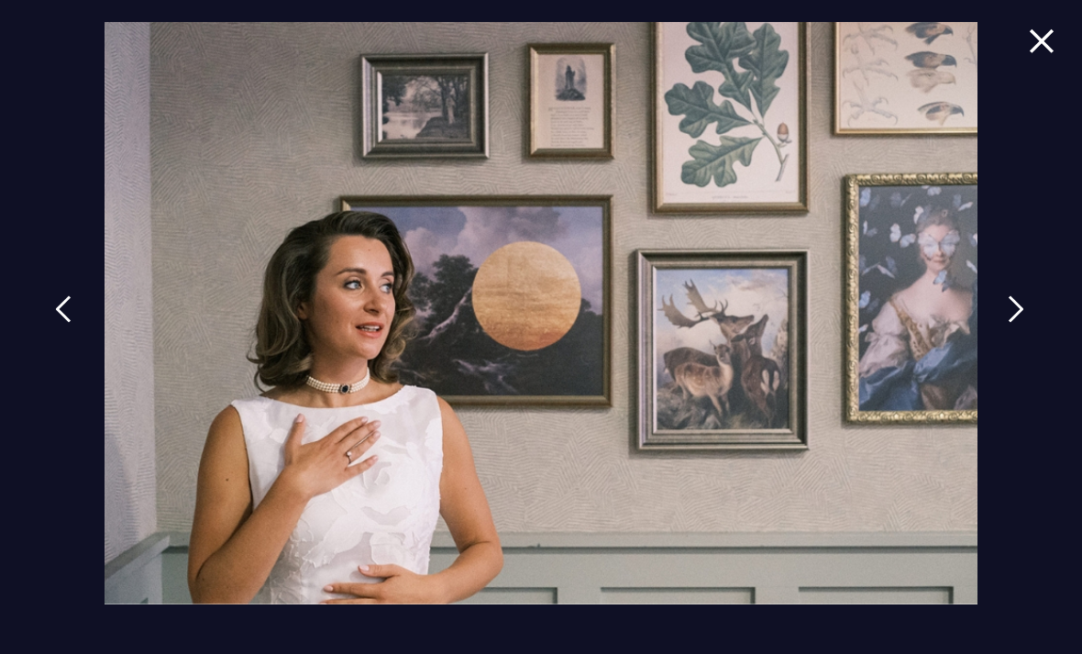
click at [751, 52] on img at bounding box center [1042, 40] width 26 height 25
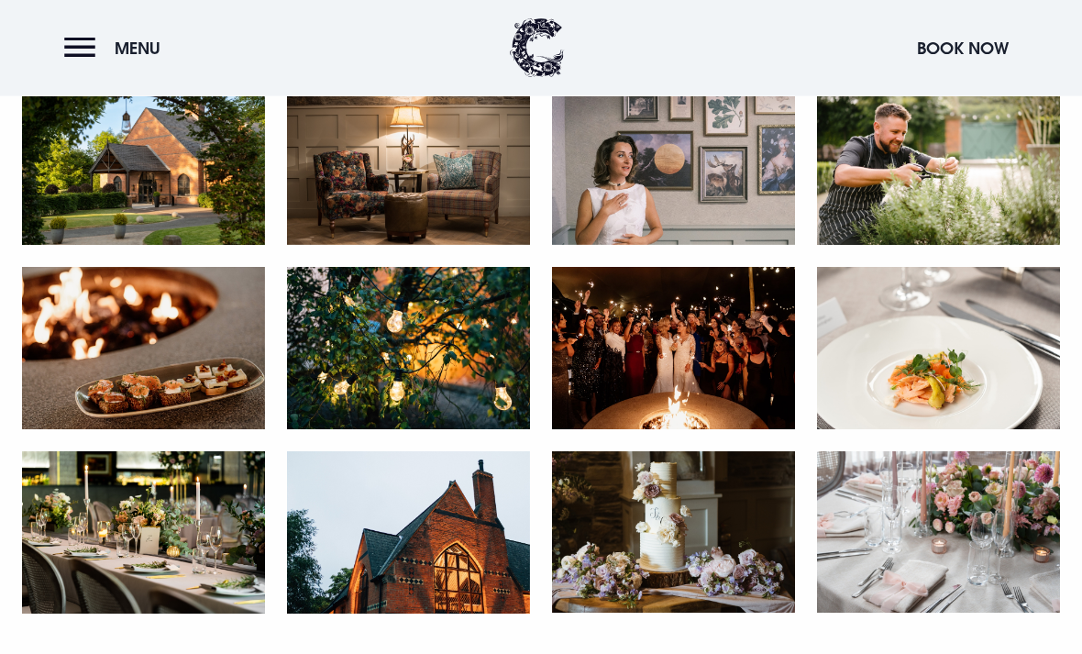
click at [711, 390] on img at bounding box center [673, 349] width 243 height 162
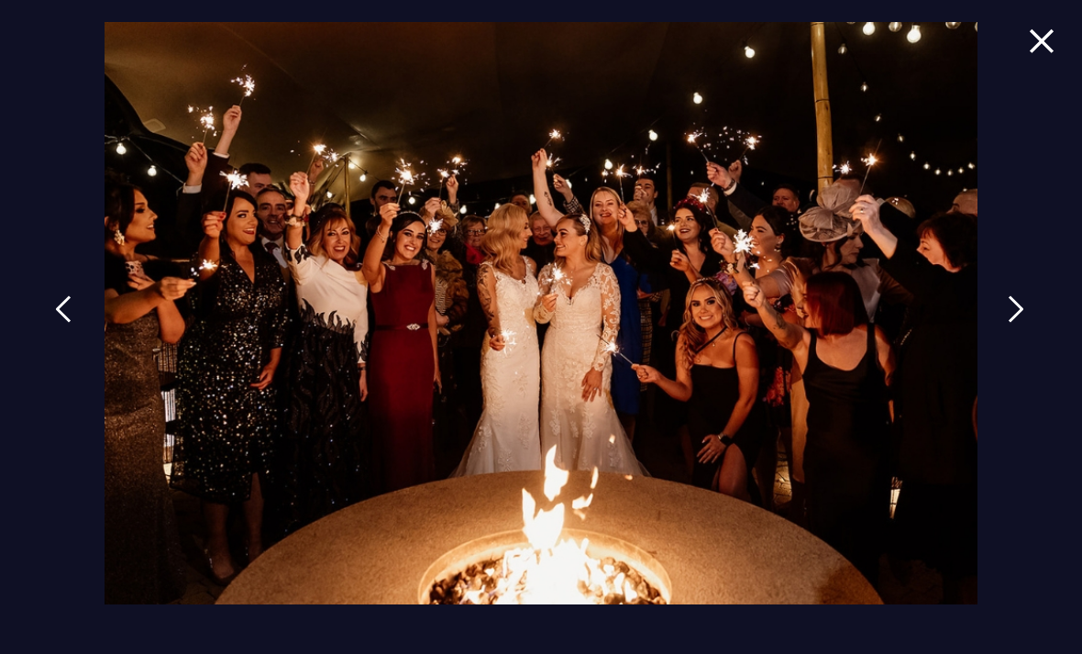
click at [751, 43] on img at bounding box center [1042, 40] width 26 height 25
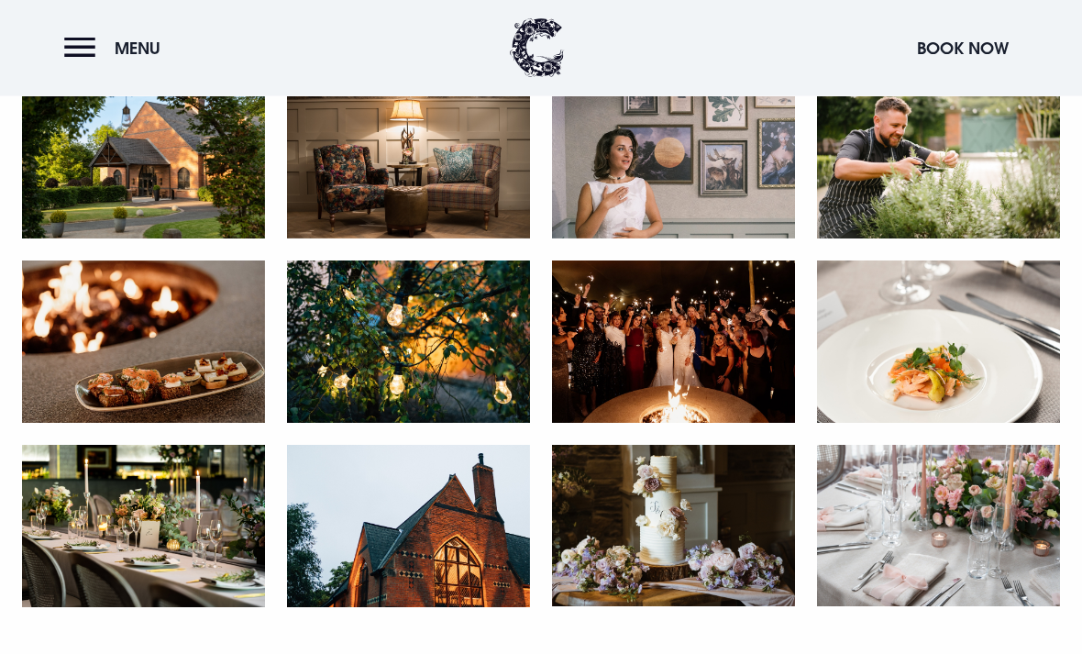
scroll to position [2998, 0]
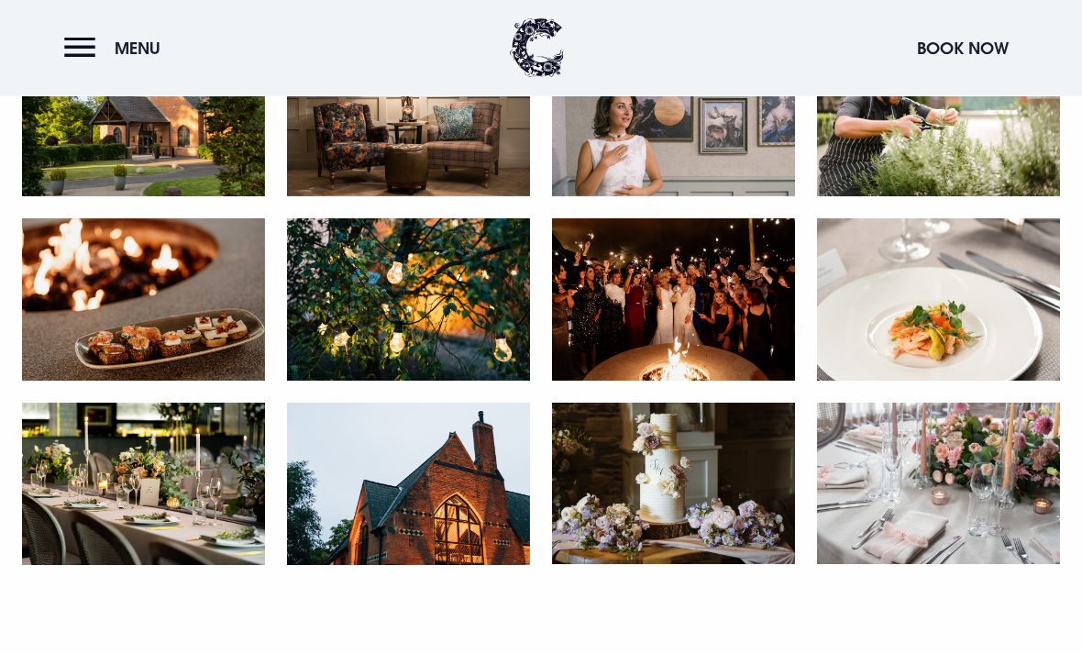
click at [205, 327] on img at bounding box center [143, 300] width 243 height 162
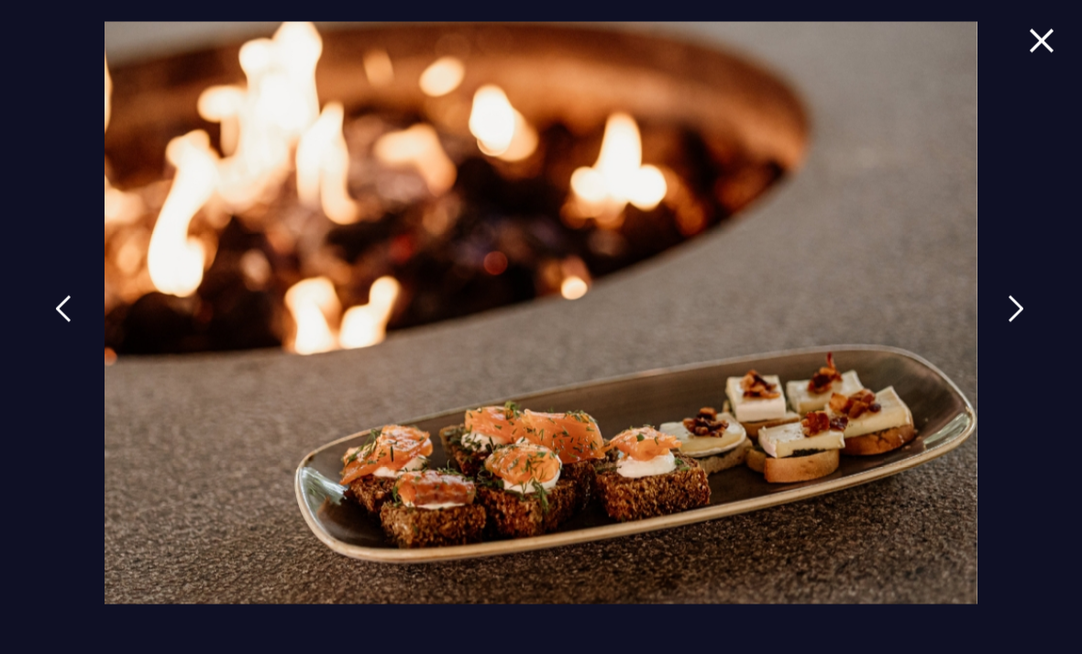
scroll to position [2999, 0]
click at [751, 49] on img at bounding box center [1042, 40] width 26 height 25
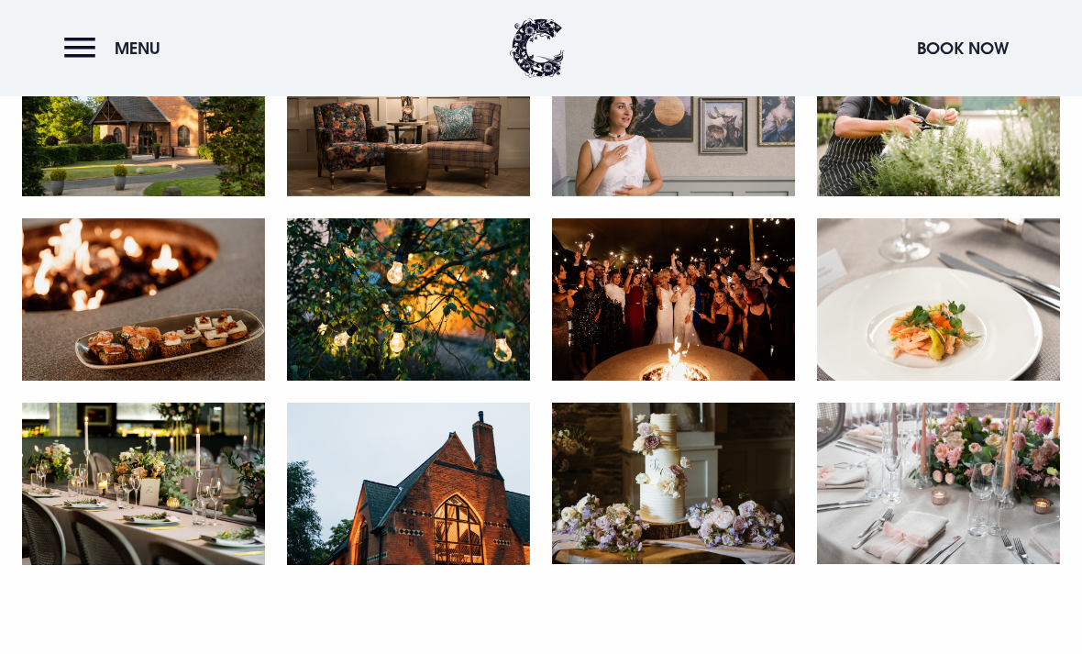
click at [210, 502] on img at bounding box center [143, 484] width 243 height 162
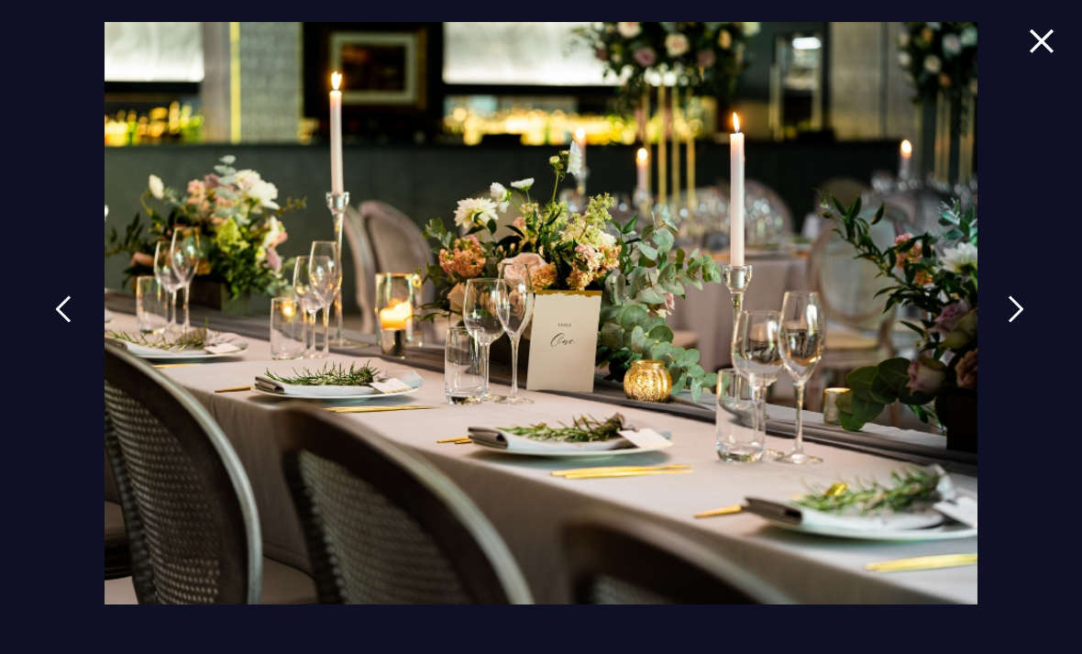
click at [751, 47] on img at bounding box center [1042, 40] width 26 height 25
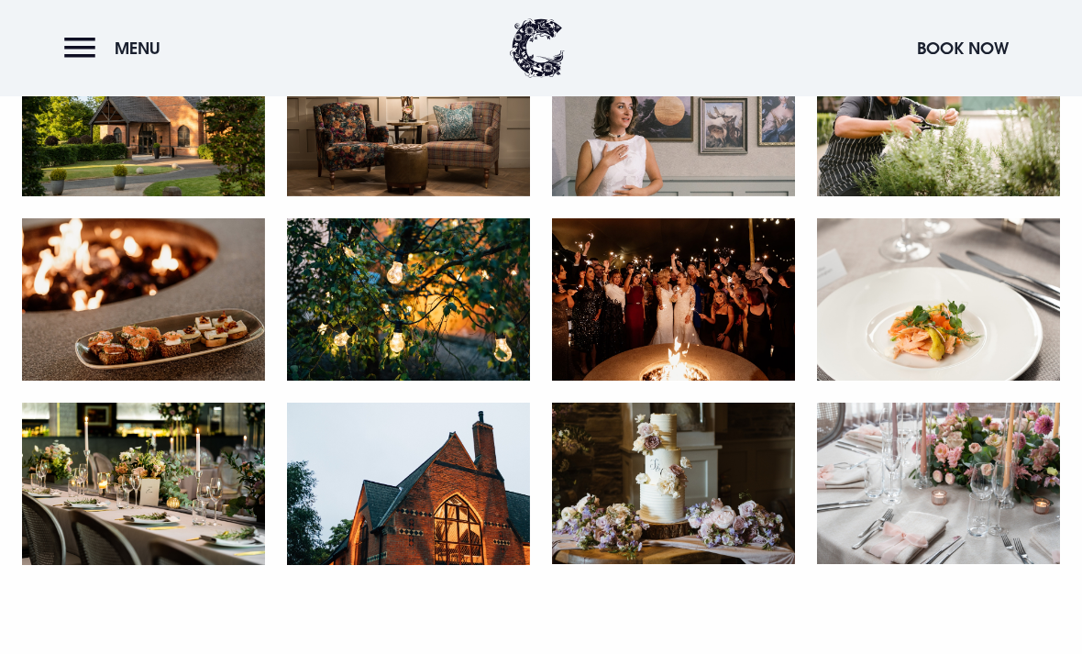
click at [751, 468] on img at bounding box center [673, 484] width 243 height 162
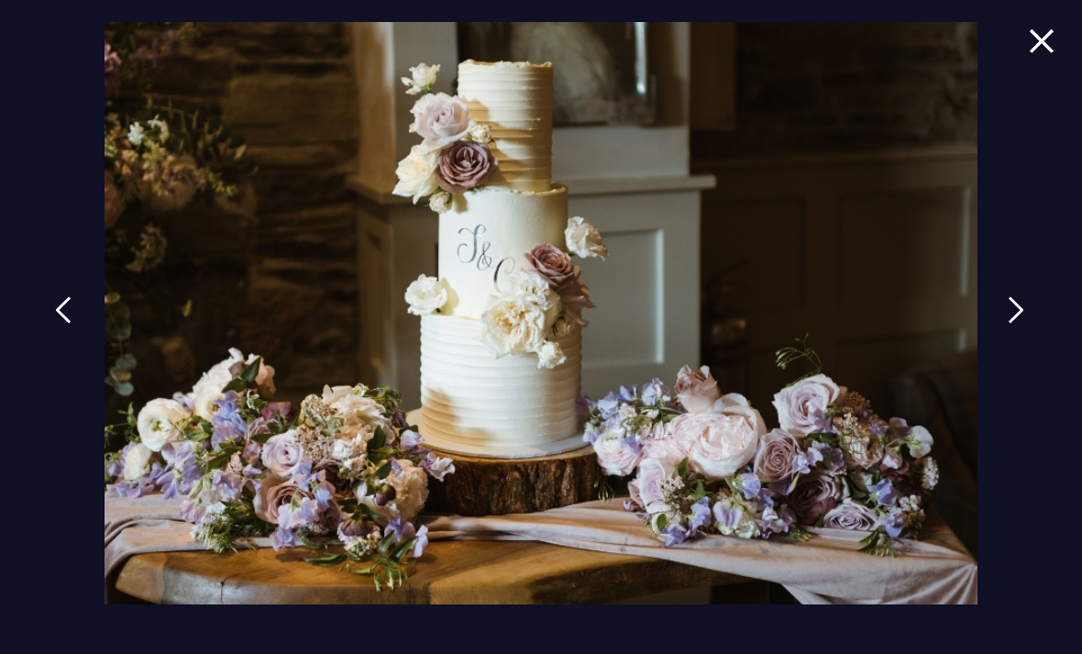
click at [751, 324] on img at bounding box center [1016, 310] width 17 height 28
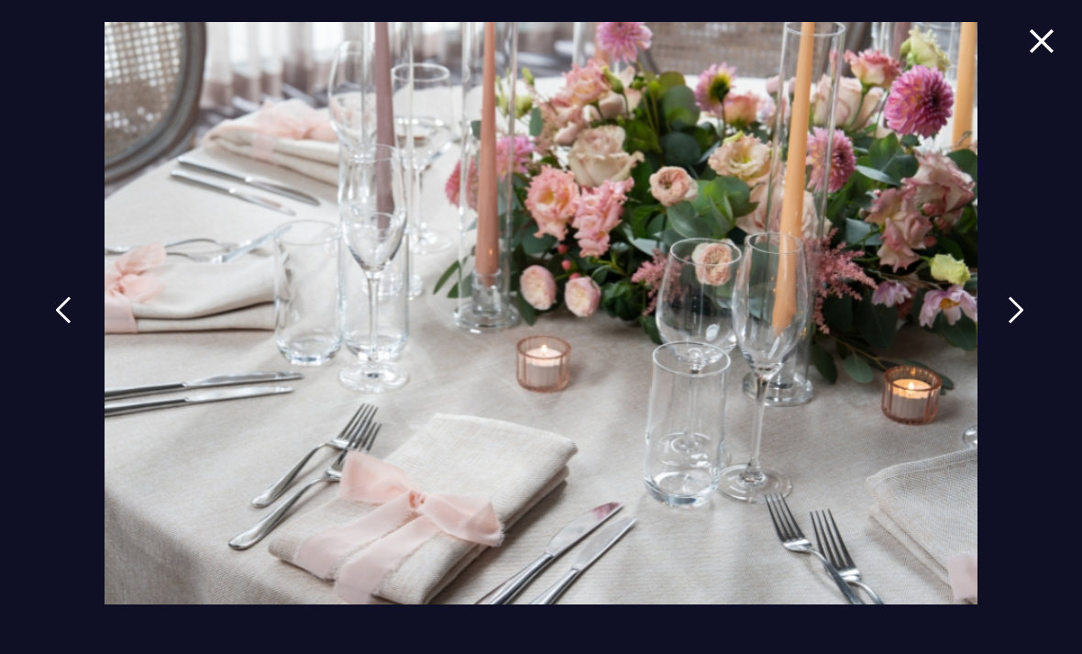
click at [751, 324] on img at bounding box center [1016, 310] width 17 height 28
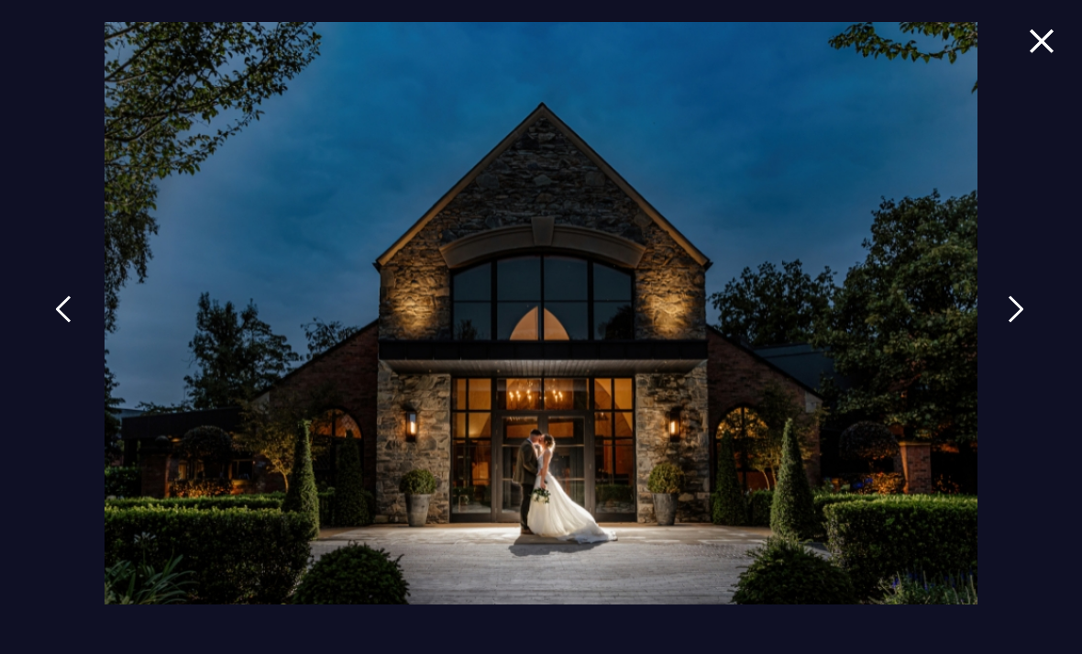
click at [751, 323] on img at bounding box center [1016, 309] width 17 height 28
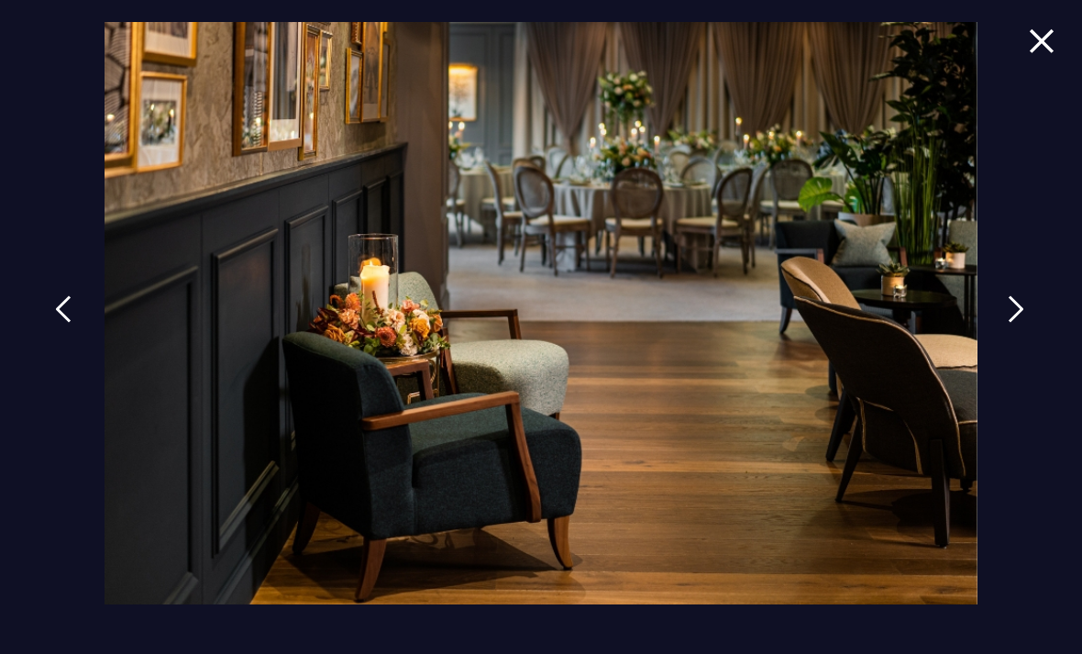
click at [751, 39] on img at bounding box center [1042, 40] width 26 height 25
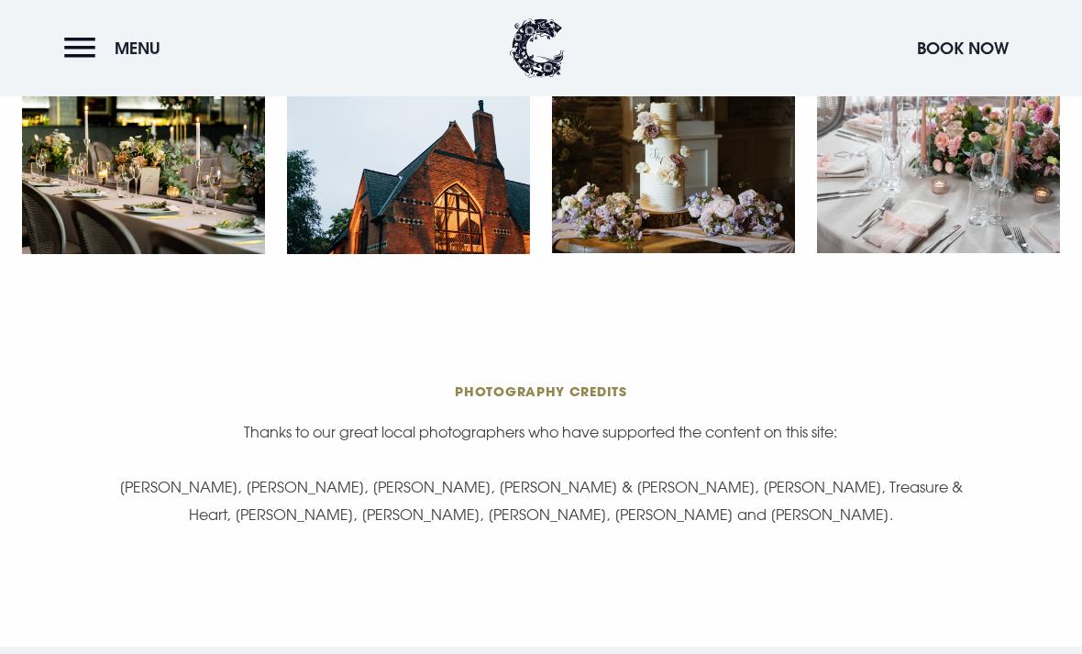
scroll to position [3306, 0]
